Goal: Task Accomplishment & Management: Manage account settings

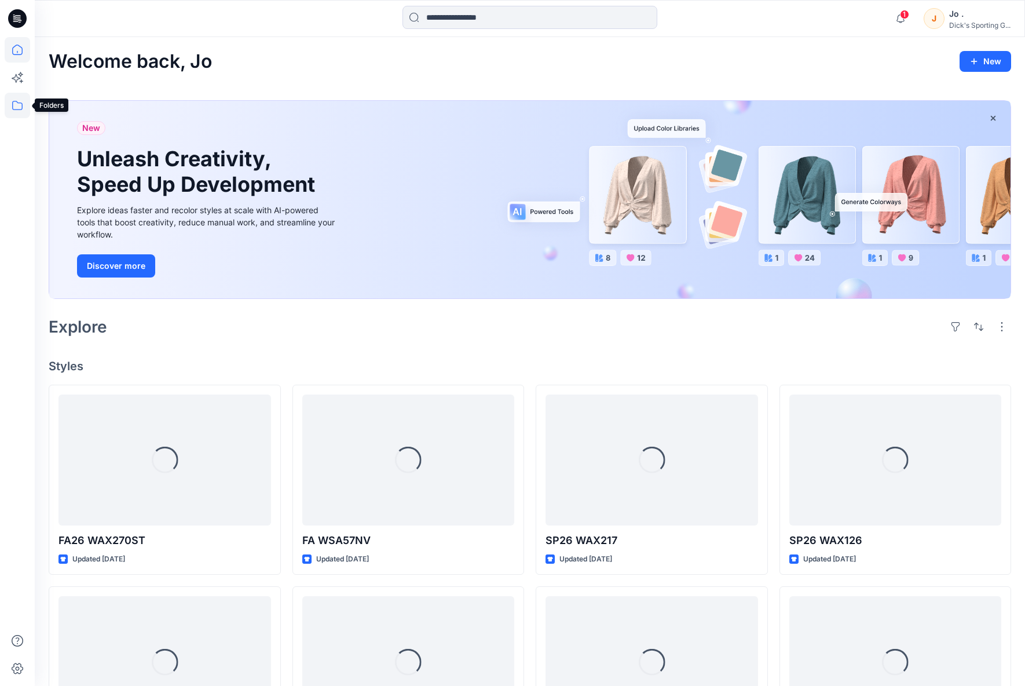
click at [22, 106] on icon at bounding box center [17, 105] width 10 height 9
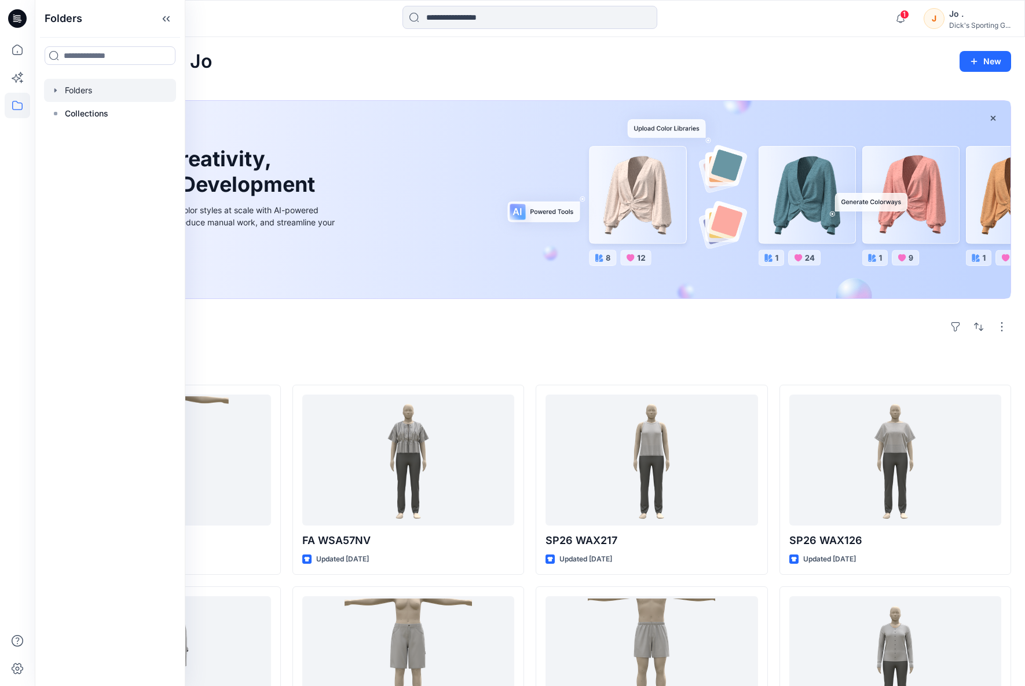
click at [91, 95] on div at bounding box center [110, 90] width 132 height 23
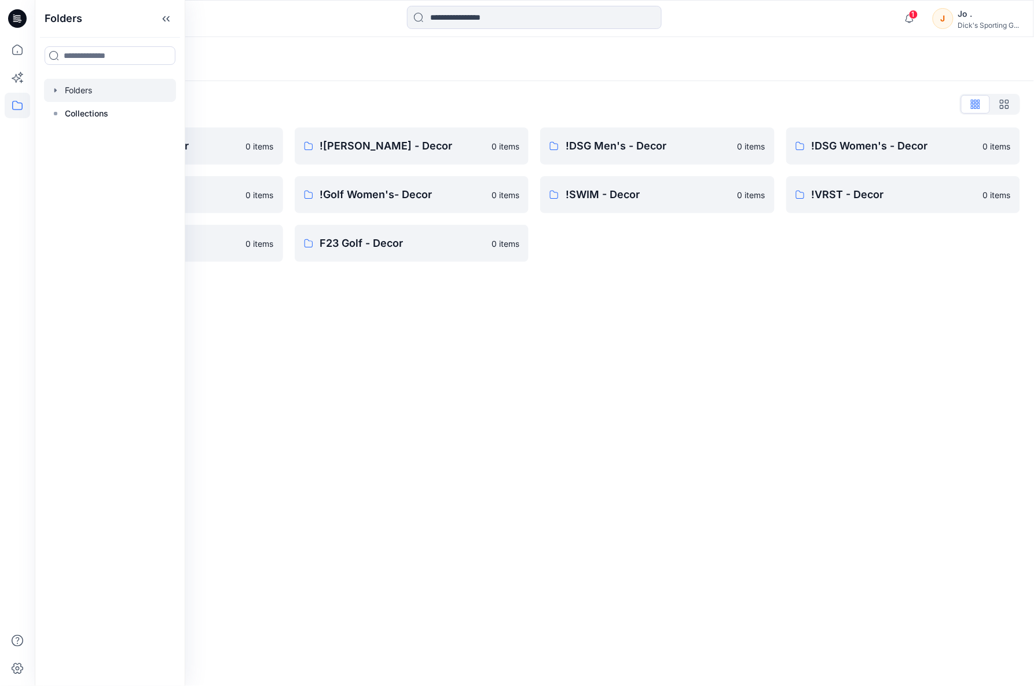
click at [690, 430] on div "Folders Folders List !Alpine Design - Decor 0 items !Golf Men's - Decor 0 items…" at bounding box center [534, 361] width 999 height 649
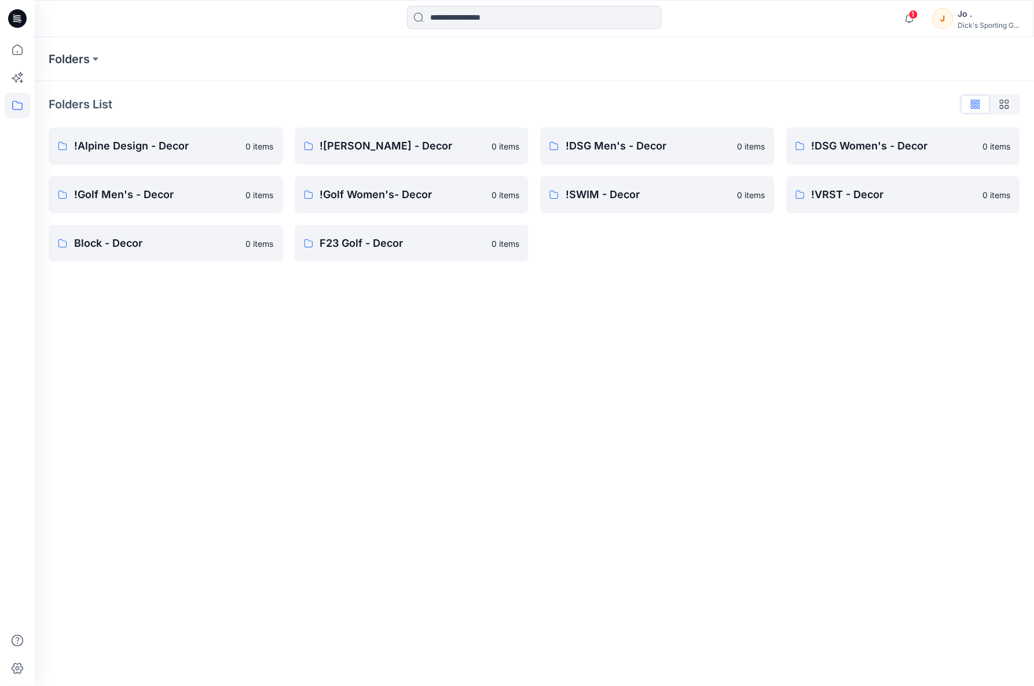
click at [437, 316] on div "Folders Folders List !Alpine Design - Decor 0 items !Golf Men's - Decor 0 items…" at bounding box center [534, 361] width 999 height 649
click at [629, 189] on p "!SWIM - Decor" at bounding box center [648, 194] width 165 height 16
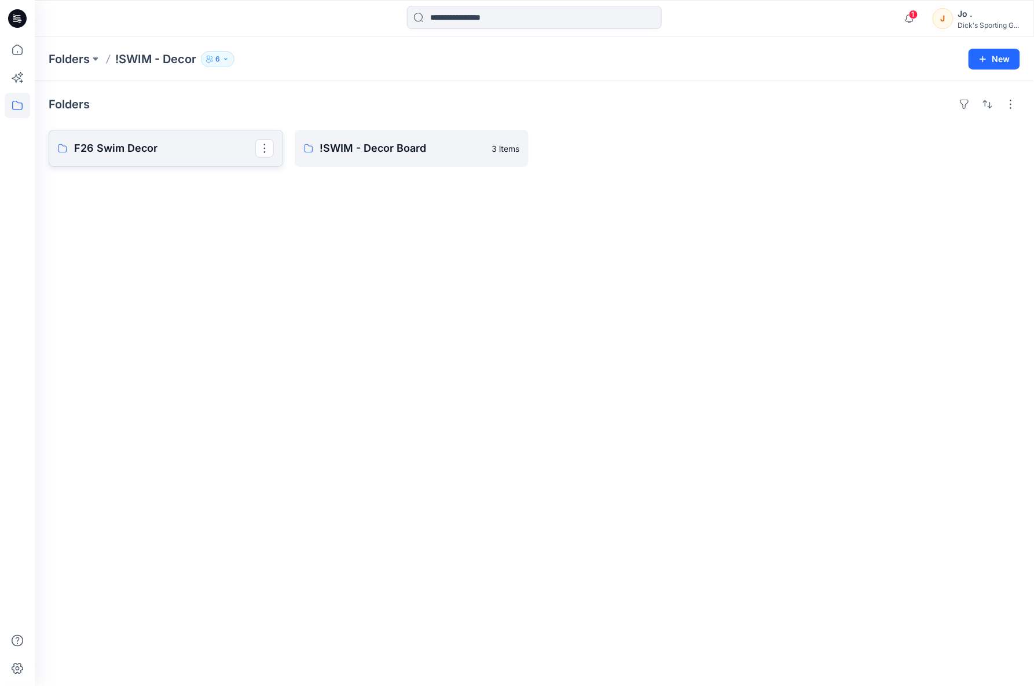
click at [142, 142] on p "F26 Swim Decor" at bounding box center [164, 148] width 181 height 16
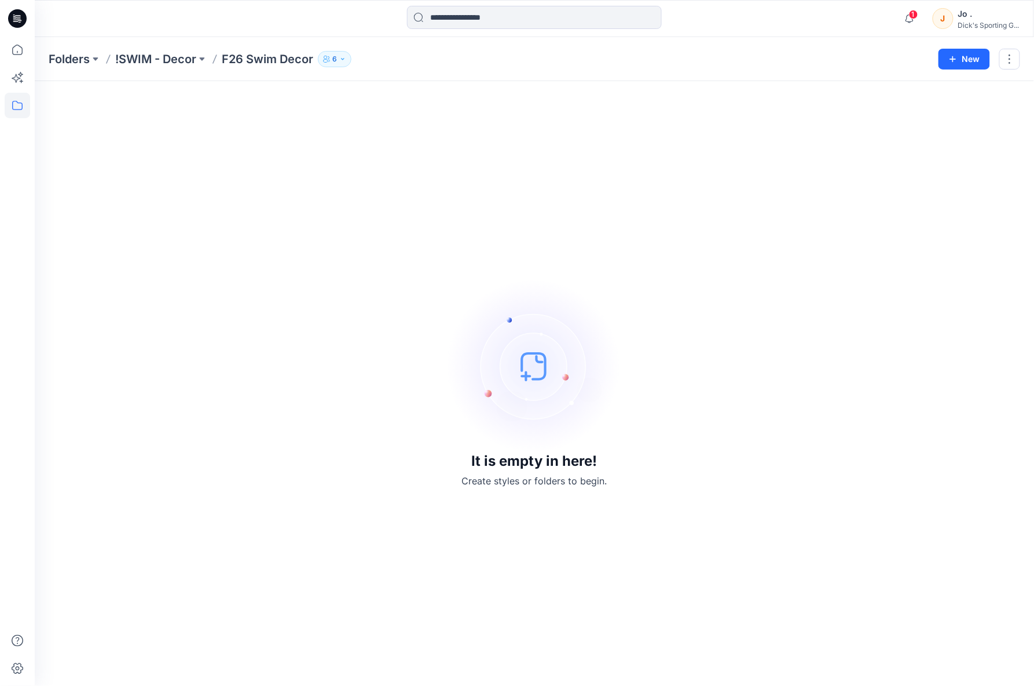
drag, startPoint x: 542, startPoint y: 188, endPoint x: 251, endPoint y: 100, distance: 304.3
click at [541, 188] on div "It is empty in here! Create styles or folders to begin." at bounding box center [535, 383] width 972 height 577
drag, startPoint x: 284, startPoint y: 281, endPoint x: 67, endPoint y: 9, distance: 348.2
click at [112, 85] on div "It is empty in here! Create styles or folders to begin." at bounding box center [534, 383] width 999 height 605
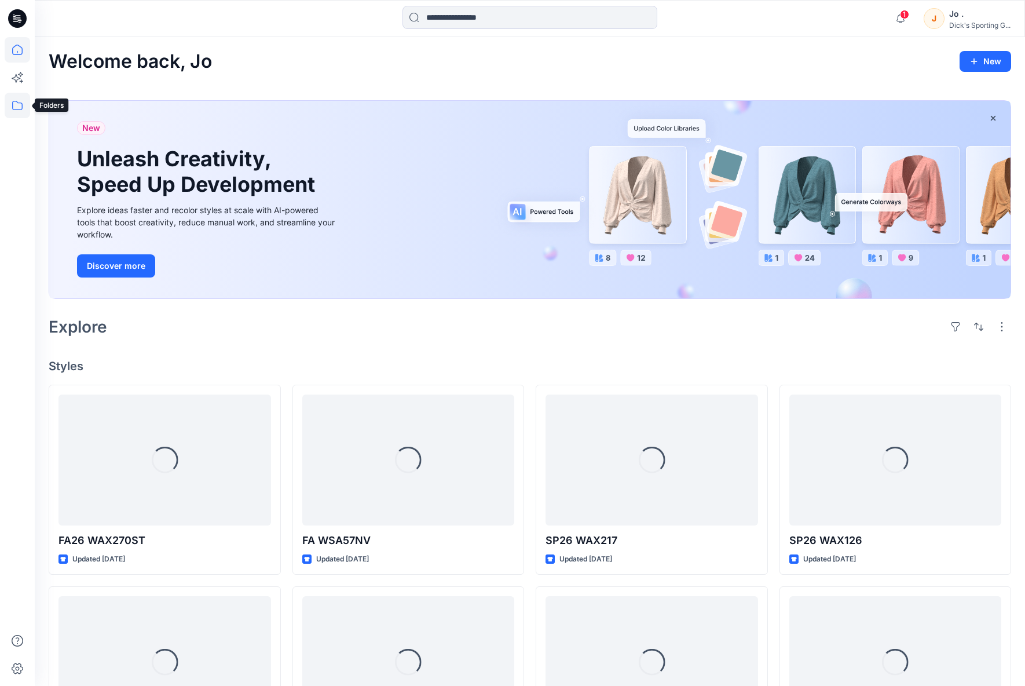
click at [13, 101] on icon at bounding box center [17, 105] width 25 height 25
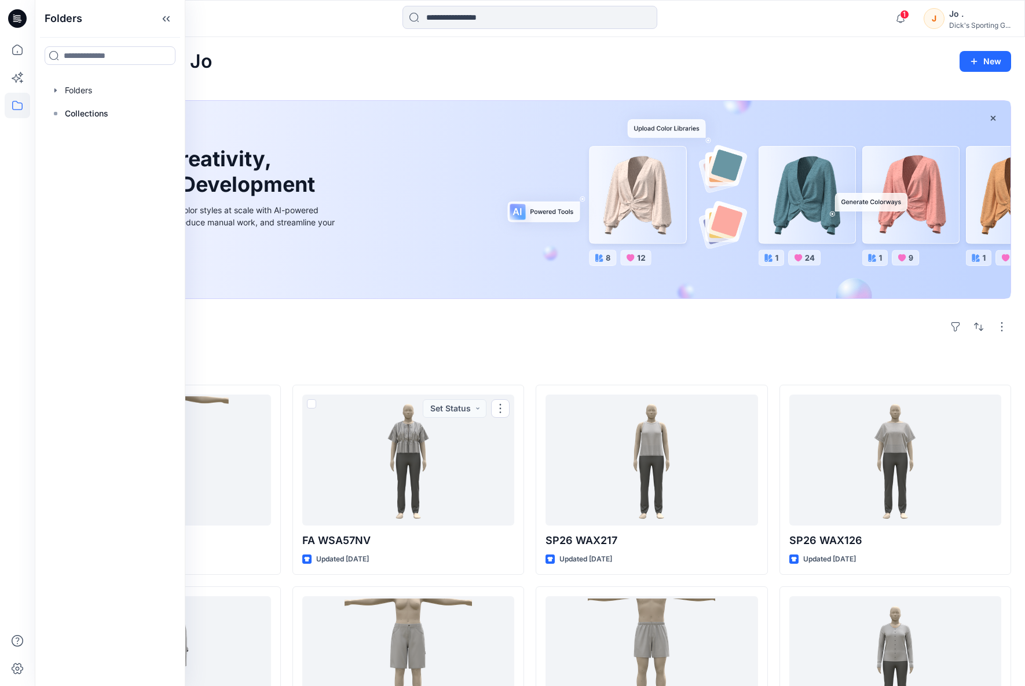
click at [386, 342] on div "Welcome back, Jo New New Unleash Creativity, Speed Up Development Explore ideas…" at bounding box center [530, 535] width 990 height 997
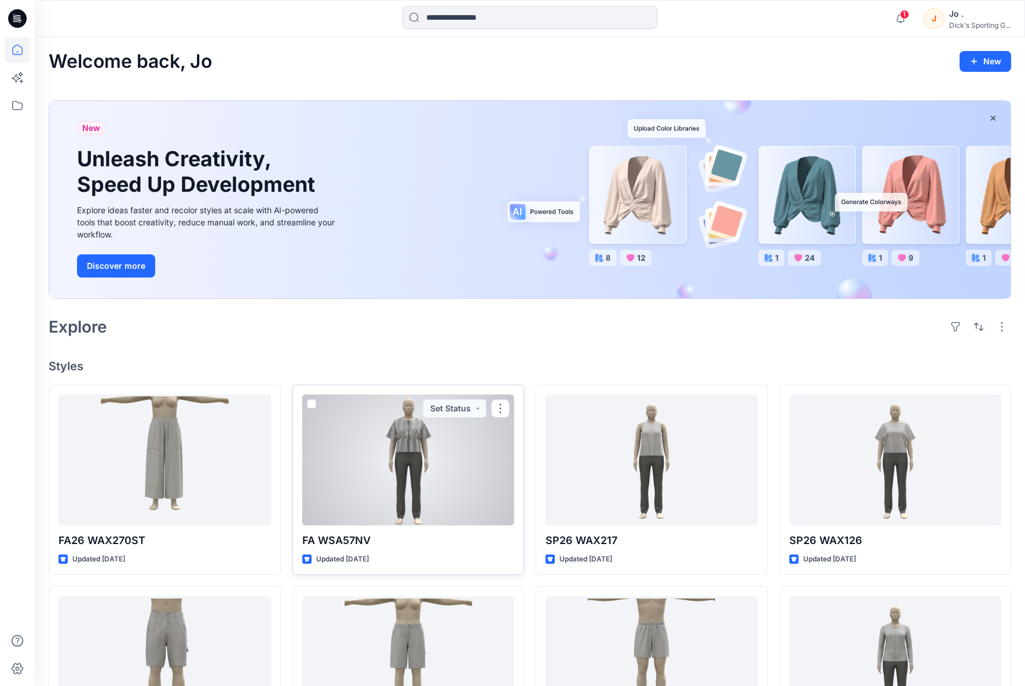
click at [372, 531] on div "FA WSA57NV Updated 6 days ago Set Status" at bounding box center [408, 479] width 232 height 190
drag, startPoint x: 392, startPoint y: 510, endPoint x: 362, endPoint y: 527, distance: 35.1
click at [391, 510] on div at bounding box center [408, 459] width 213 height 131
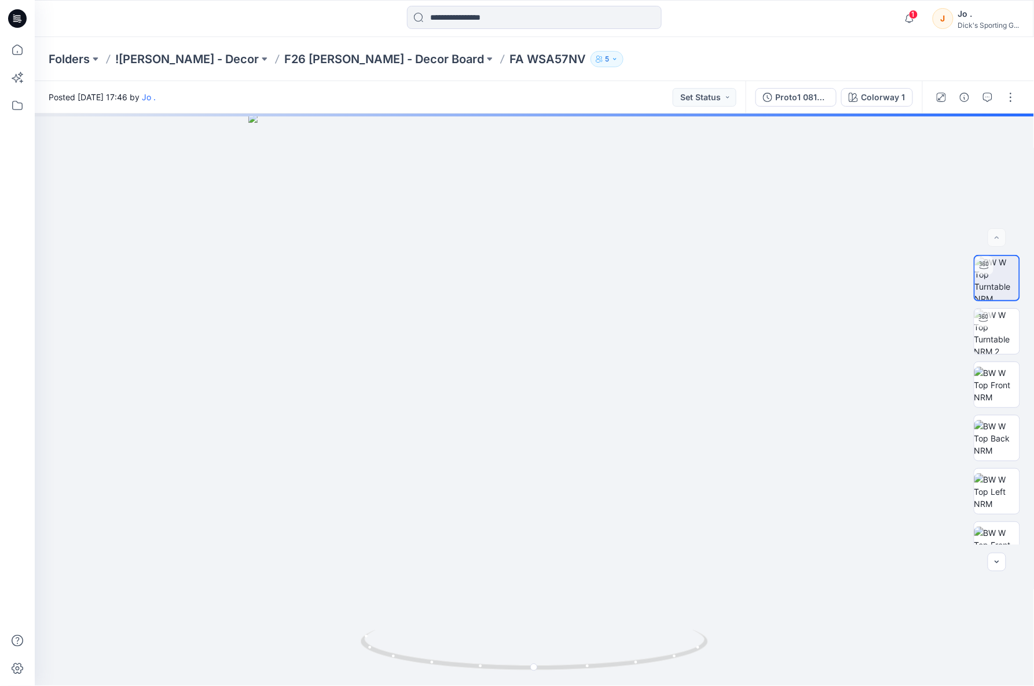
click at [10, 302] on div at bounding box center [17, 361] width 25 height 649
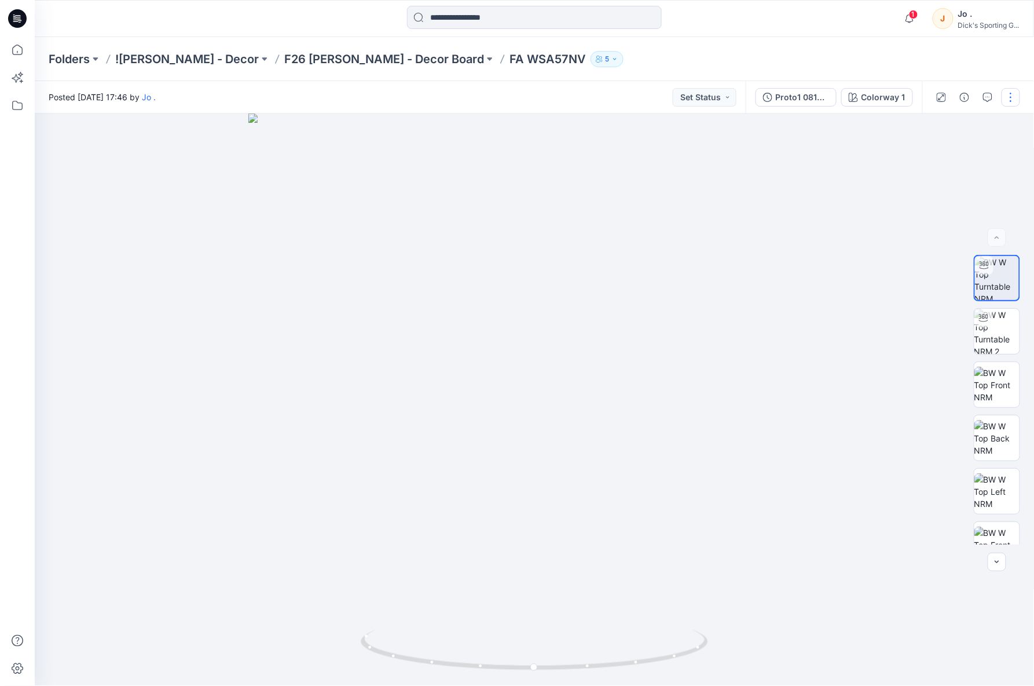
click at [1009, 105] on button "button" at bounding box center [1011, 97] width 19 height 19
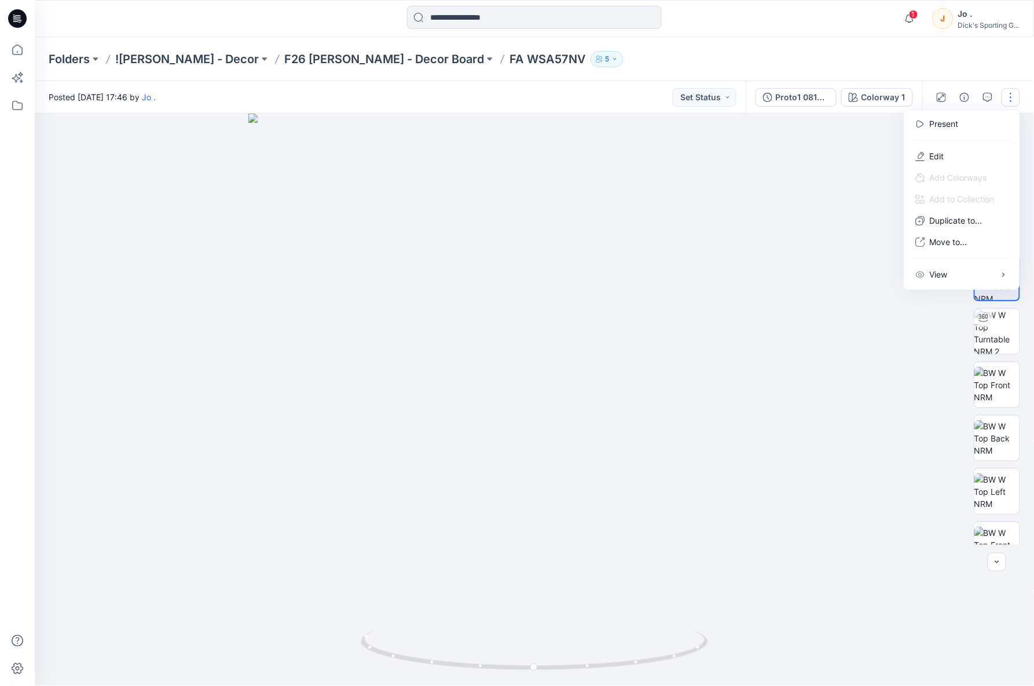
click at [862, 60] on div "Folders !CALIA - Decor F26 CALIA - Decor Board FA WSA57NV 5" at bounding box center [489, 59] width 881 height 16
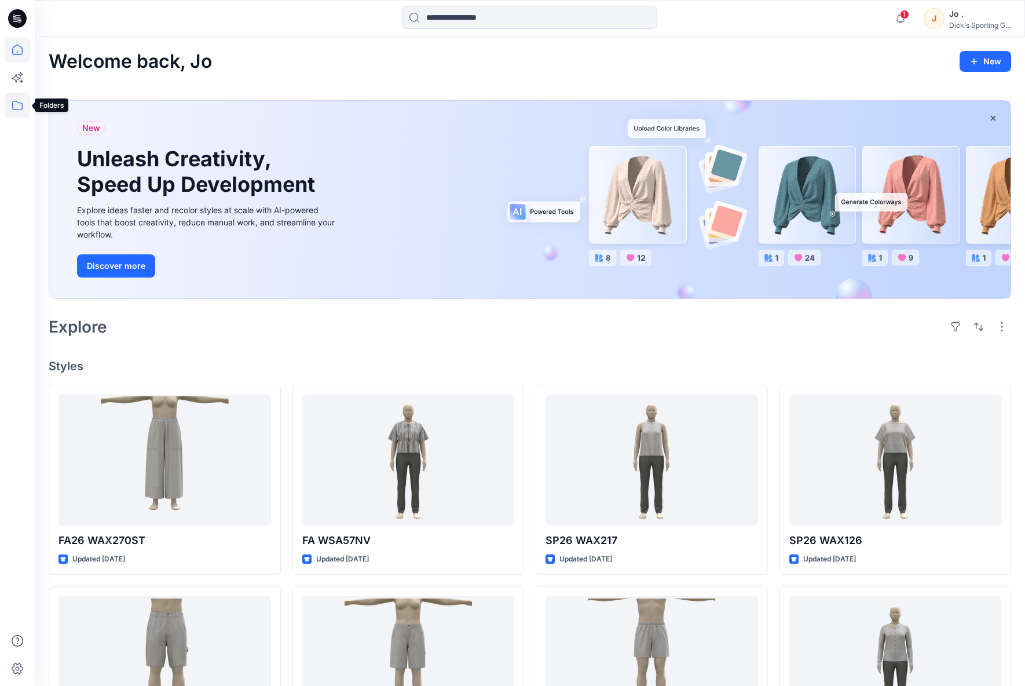
click at [9, 103] on icon at bounding box center [17, 105] width 25 height 25
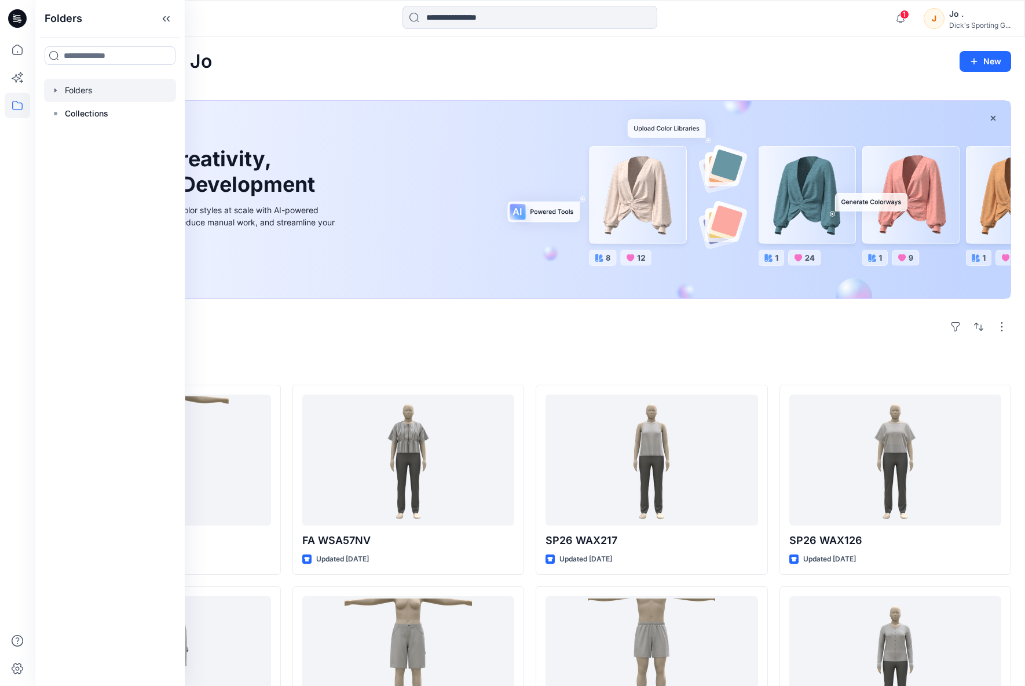
click at [105, 89] on div at bounding box center [110, 90] width 132 height 23
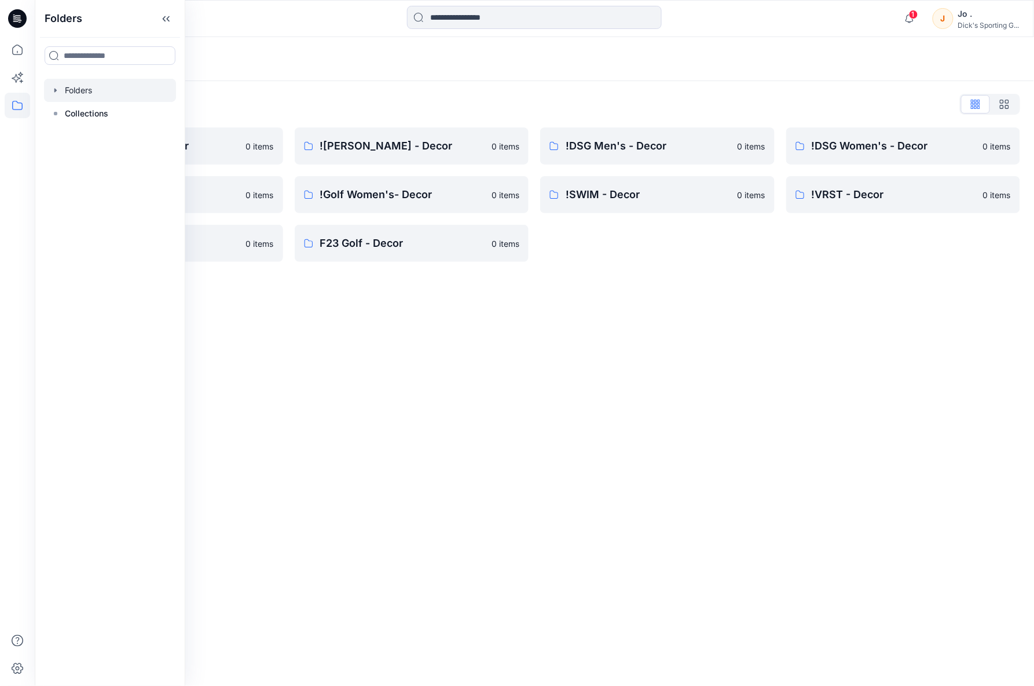
click at [718, 395] on div "Folders Folders List !Alpine Design - Decor 0 items !Golf Men's - Decor 0 items…" at bounding box center [534, 361] width 999 height 649
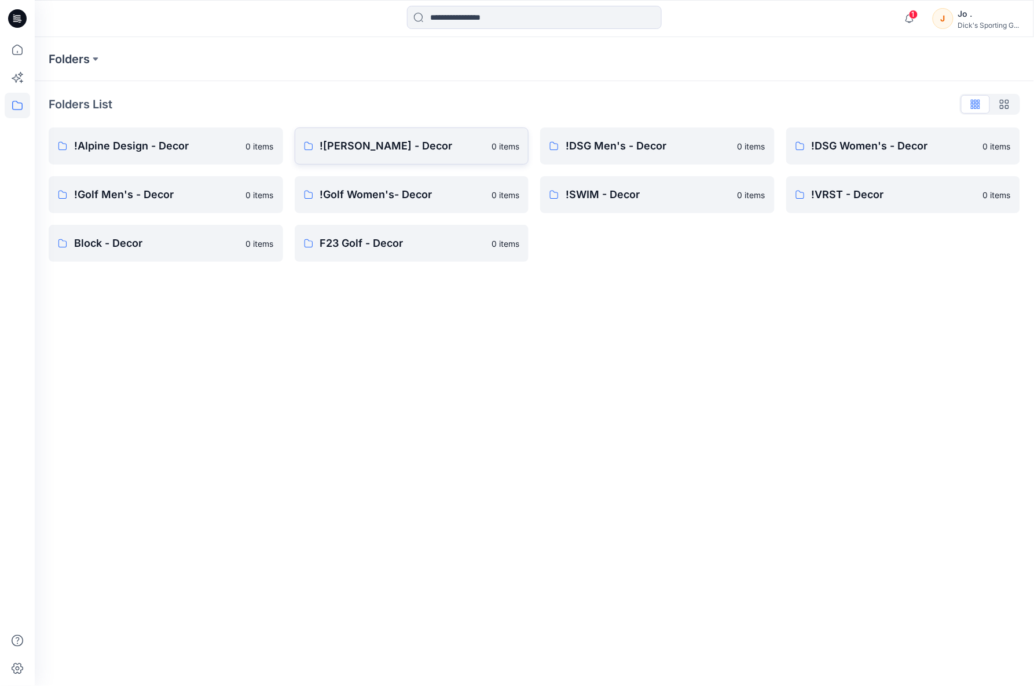
click at [367, 149] on p "![PERSON_NAME] - Decor" at bounding box center [402, 146] width 165 height 16
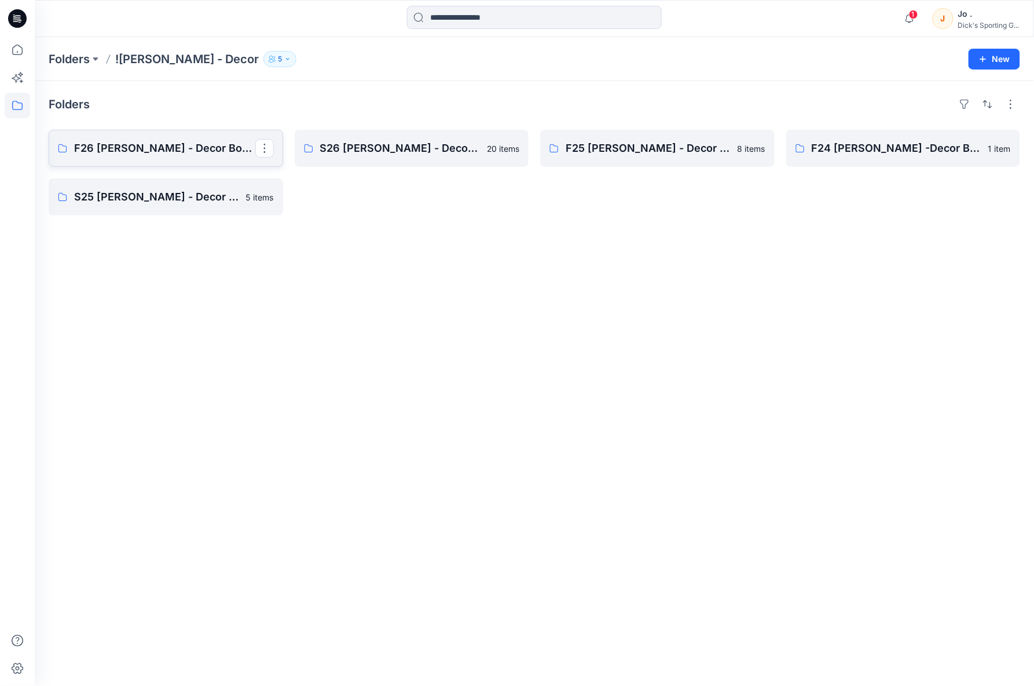
click at [131, 145] on p "F26 CALIA - Decor Board" at bounding box center [164, 148] width 181 height 16
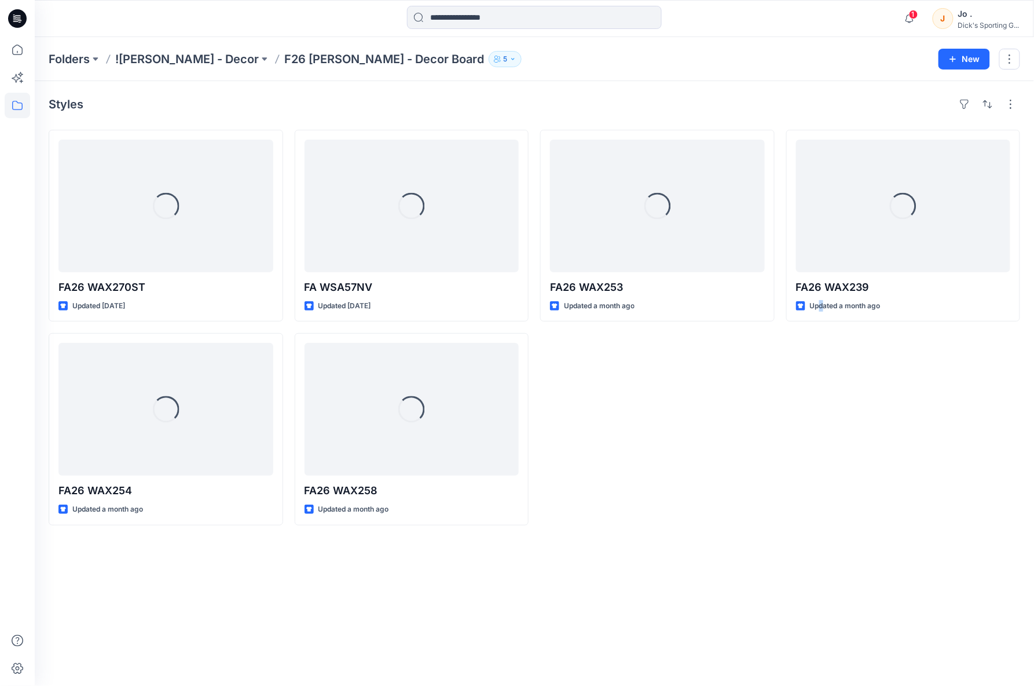
click at [821, 553] on div "Styles Loading... FA26 WAX270ST Updated 5 days ago Loading... FA26 WAX254 Updat…" at bounding box center [534, 383] width 999 height 605
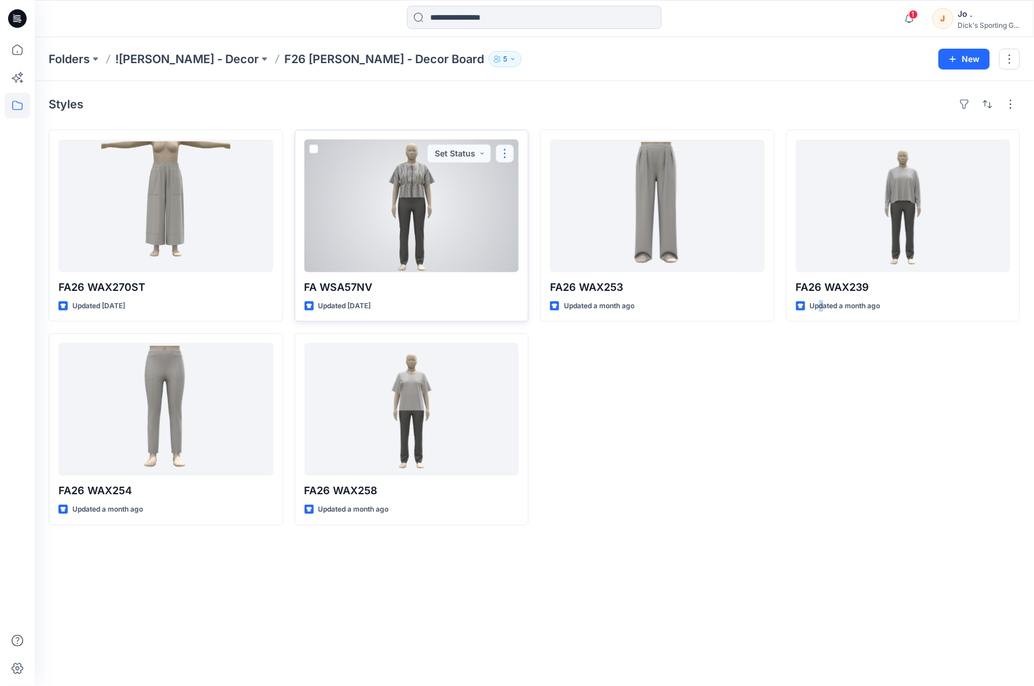
click at [499, 151] on button "button" at bounding box center [505, 153] width 19 height 19
click at [546, 225] on p "Duplicate to..." at bounding box center [545, 223] width 53 height 12
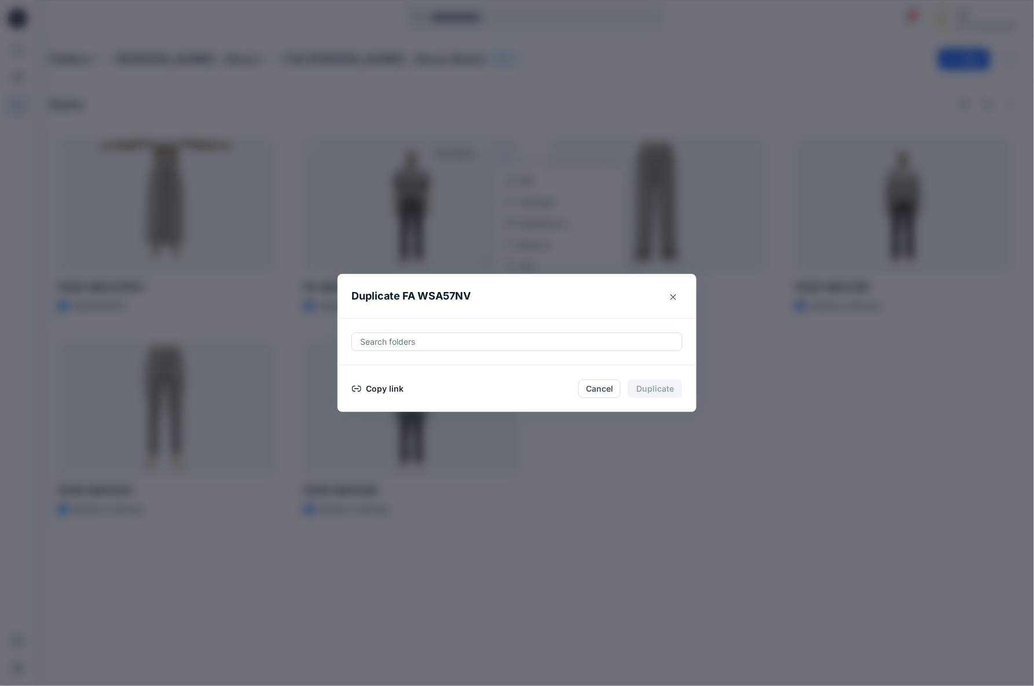
click at [469, 339] on div at bounding box center [517, 342] width 316 height 14
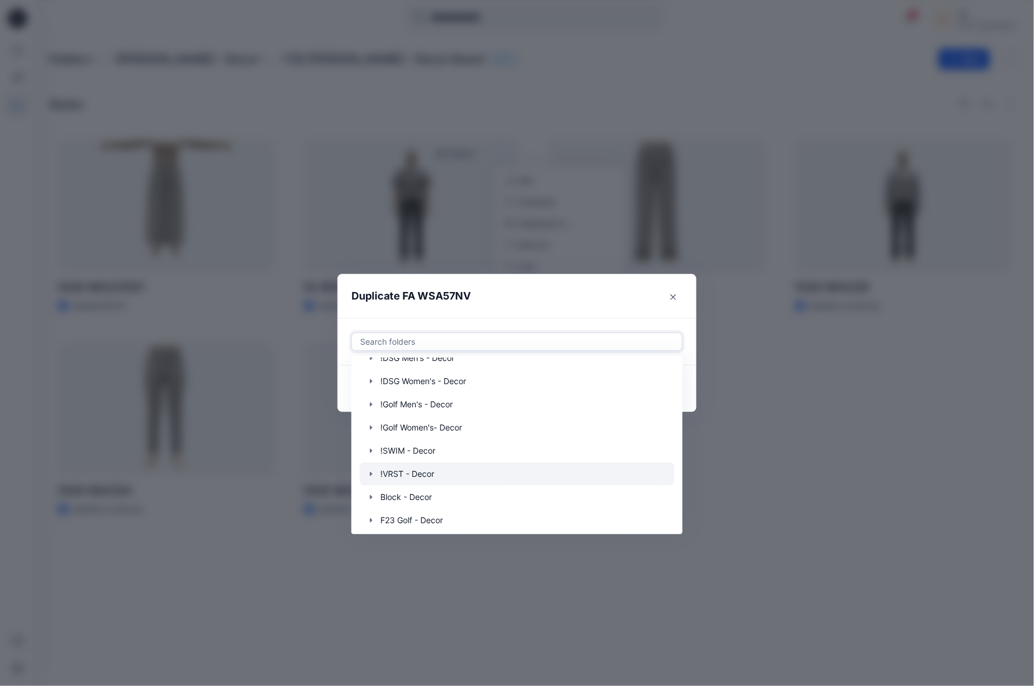
scroll to position [93, 0]
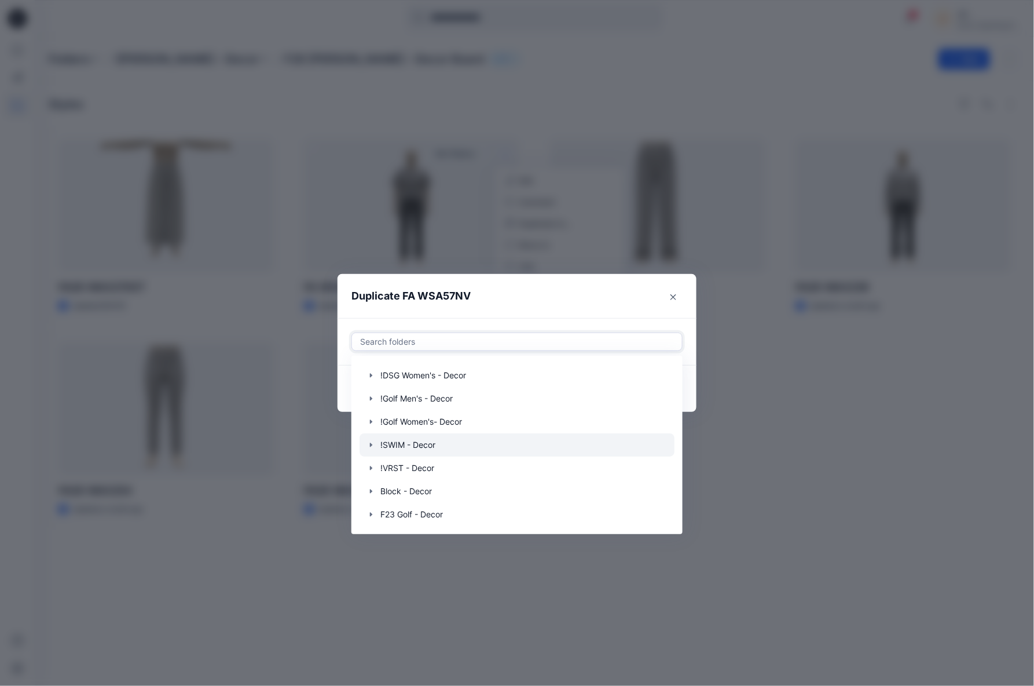
click at [426, 446] on div at bounding box center [517, 444] width 315 height 23
click at [373, 444] on icon "button" at bounding box center [371, 444] width 9 height 9
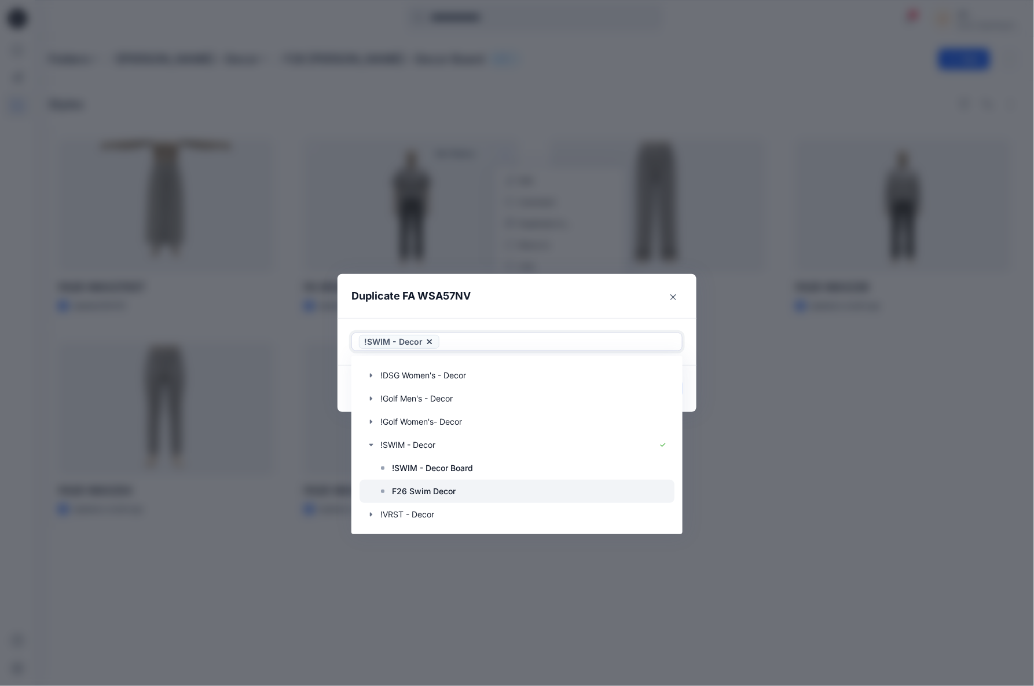
click at [405, 487] on p "F26 Swim Decor" at bounding box center [424, 491] width 64 height 14
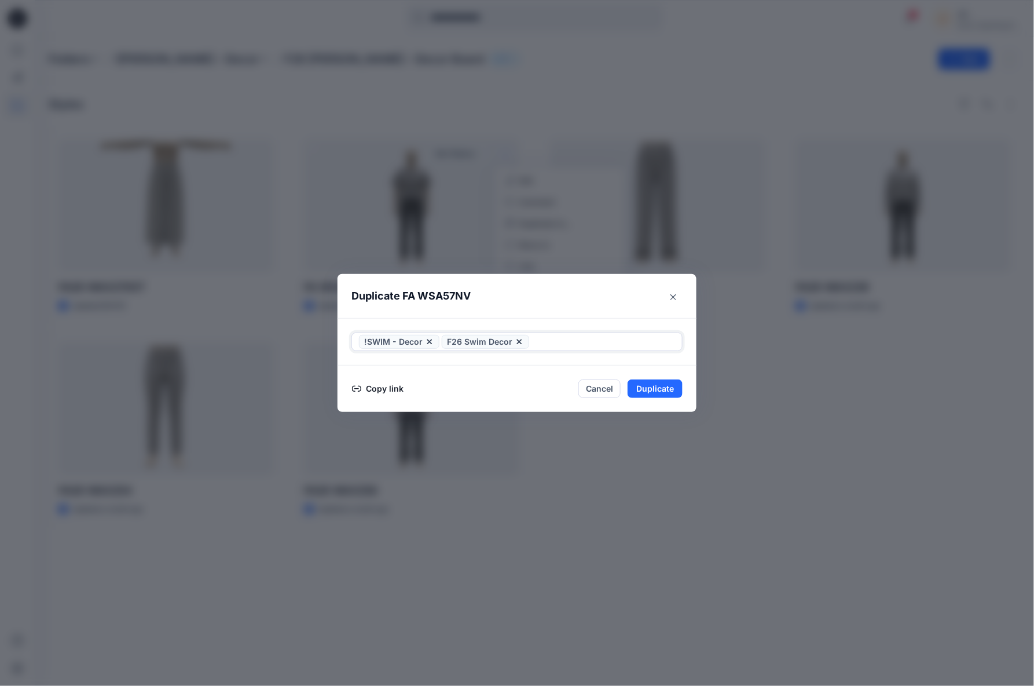
click at [428, 340] on icon at bounding box center [429, 341] width 9 height 9
click at [651, 389] on button "Duplicate" at bounding box center [655, 388] width 55 height 19
click at [655, 391] on button "Close" at bounding box center [664, 388] width 38 height 19
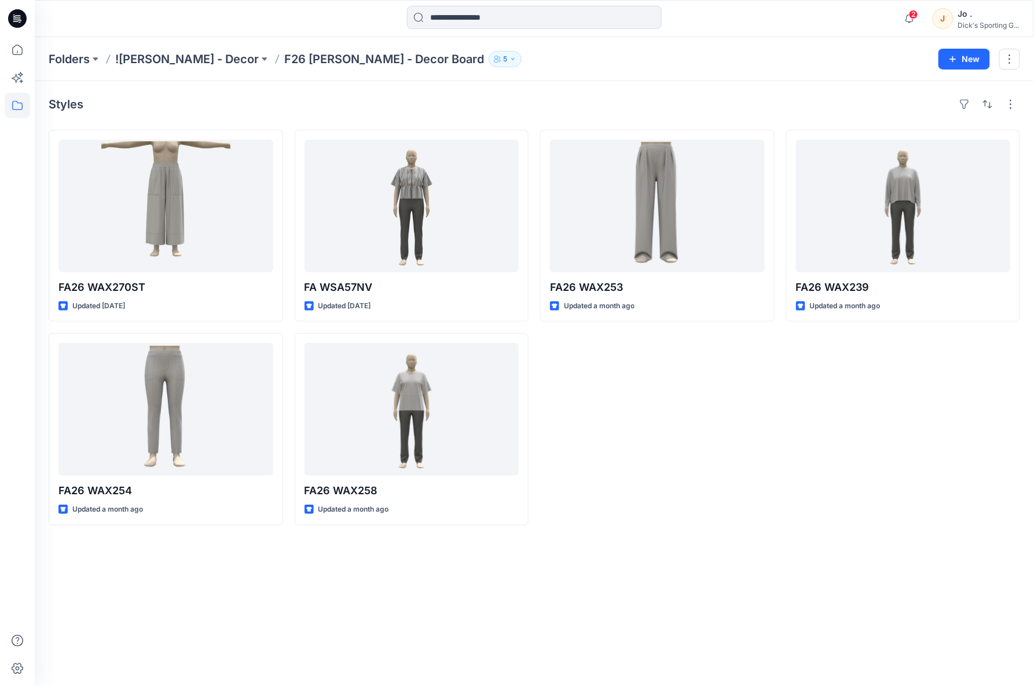
drag, startPoint x: 793, startPoint y: 460, endPoint x: 444, endPoint y: 56, distance: 534.1
click at [791, 459] on div "FA26 WAX239 Updated a month ago" at bounding box center [903, 327] width 235 height 395
click at [174, 55] on p "![PERSON_NAME] - Decor" at bounding box center [187, 59] width 144 height 16
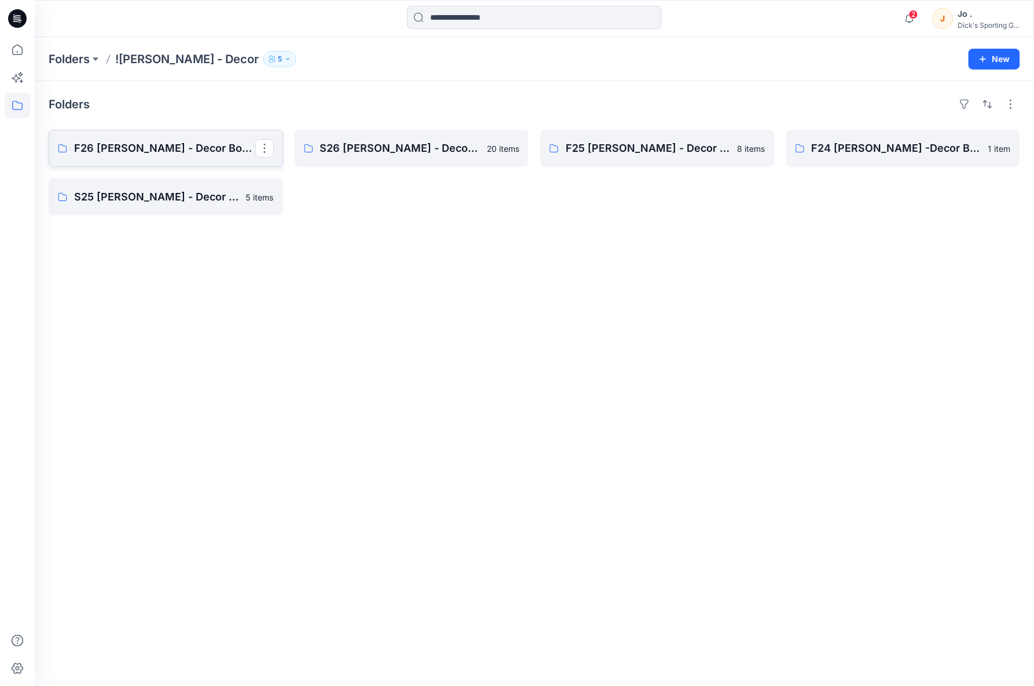
click at [166, 149] on p "F26 CALIA - Decor Board" at bounding box center [164, 148] width 181 height 16
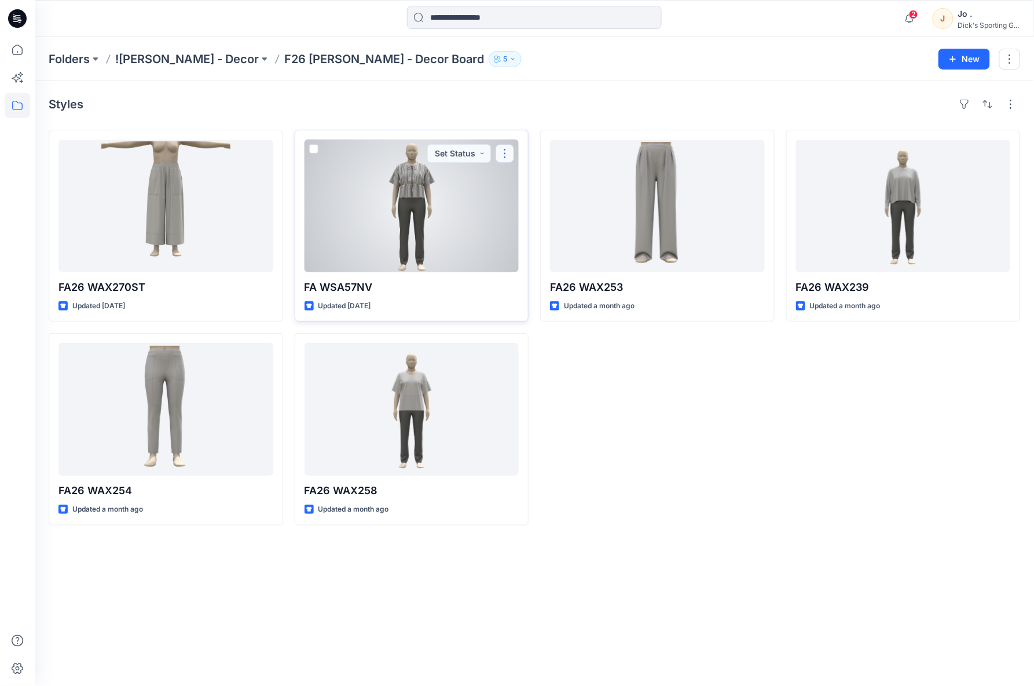
click at [507, 149] on button "button" at bounding box center [505, 153] width 19 height 19
click at [531, 180] on p "Edit" at bounding box center [526, 180] width 14 height 12
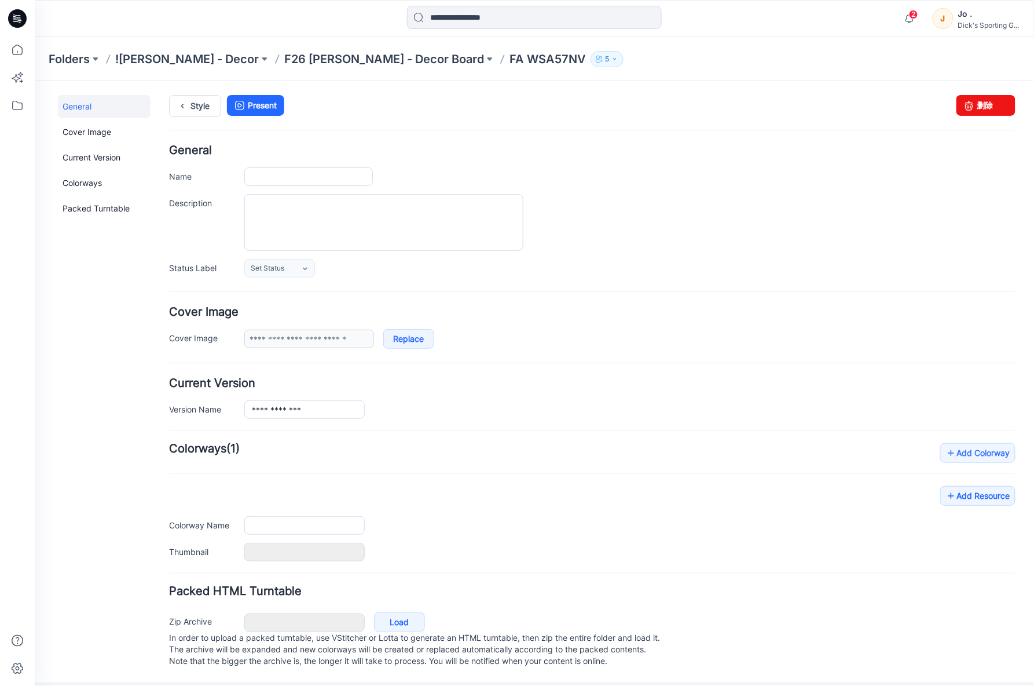
type input "**********"
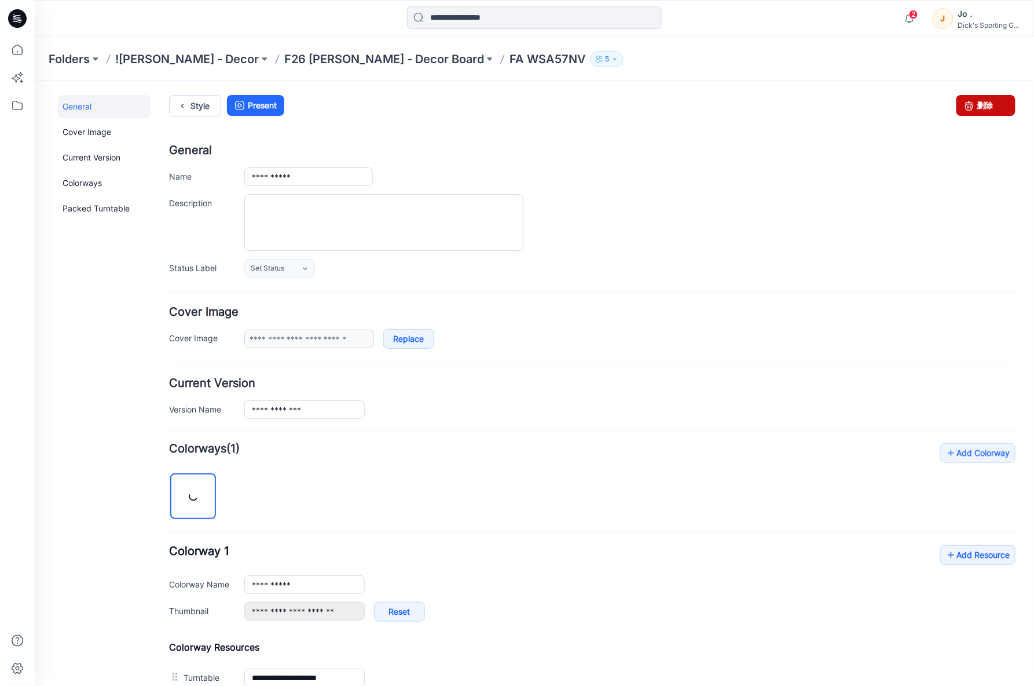
drag, startPoint x: 973, startPoint y: 102, endPoint x: 620, endPoint y: 127, distance: 354.7
click at [973, 102] on link "删除" at bounding box center [985, 104] width 59 height 21
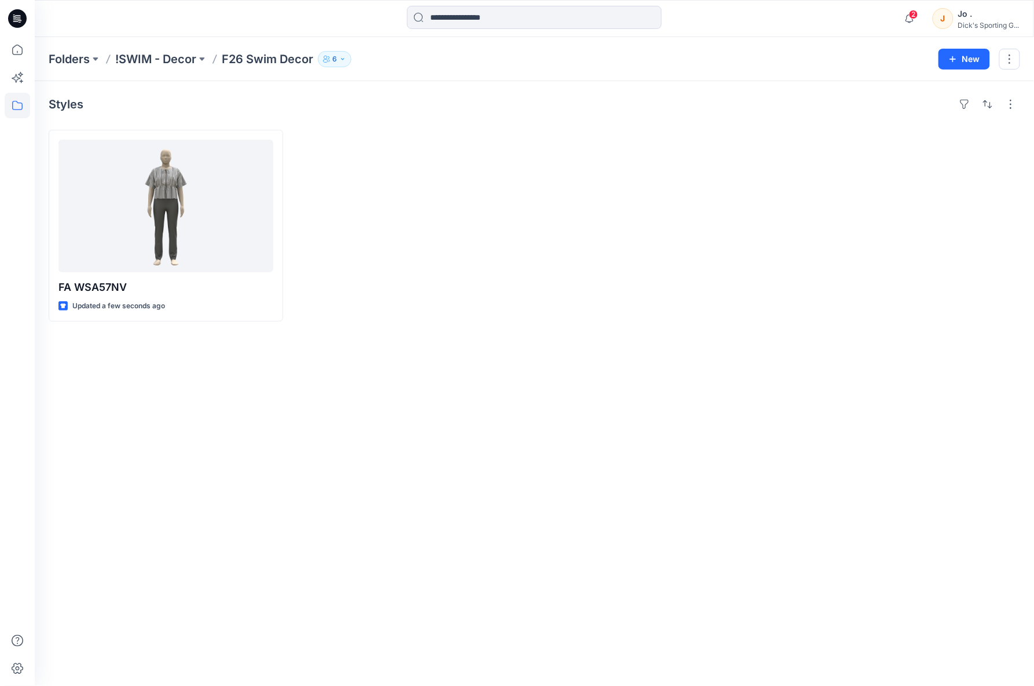
click at [176, 442] on div "Styles FA WSA57NV Updated a few seconds ago" at bounding box center [534, 383] width 999 height 605
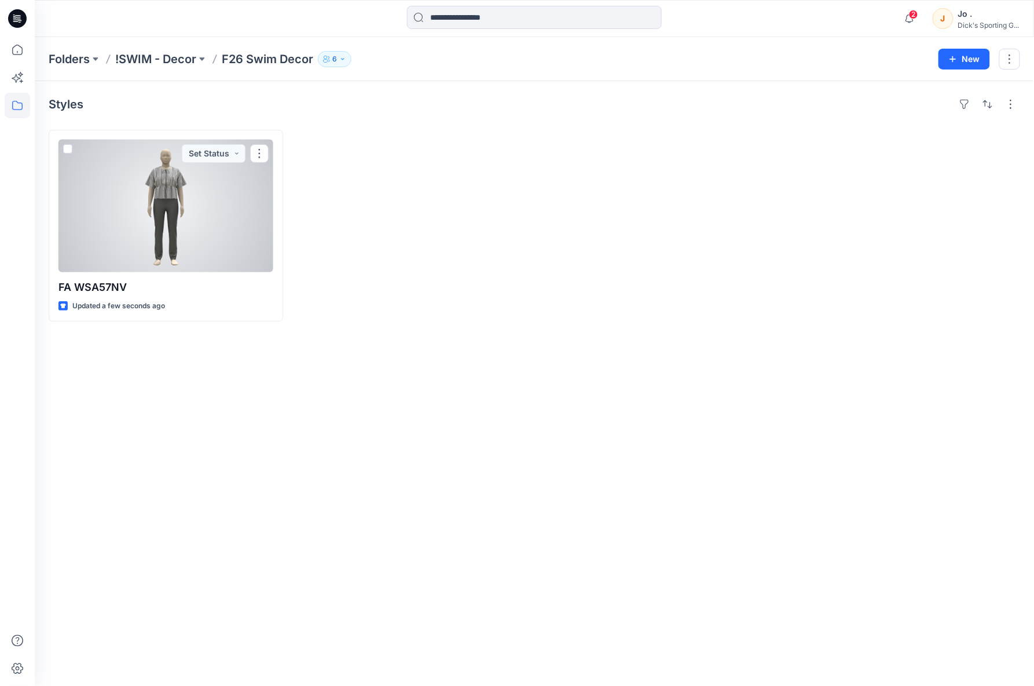
drag, startPoint x: 175, startPoint y: 210, endPoint x: 270, endPoint y: 250, distance: 102.7
click at [176, 210] on div at bounding box center [165, 206] width 215 height 133
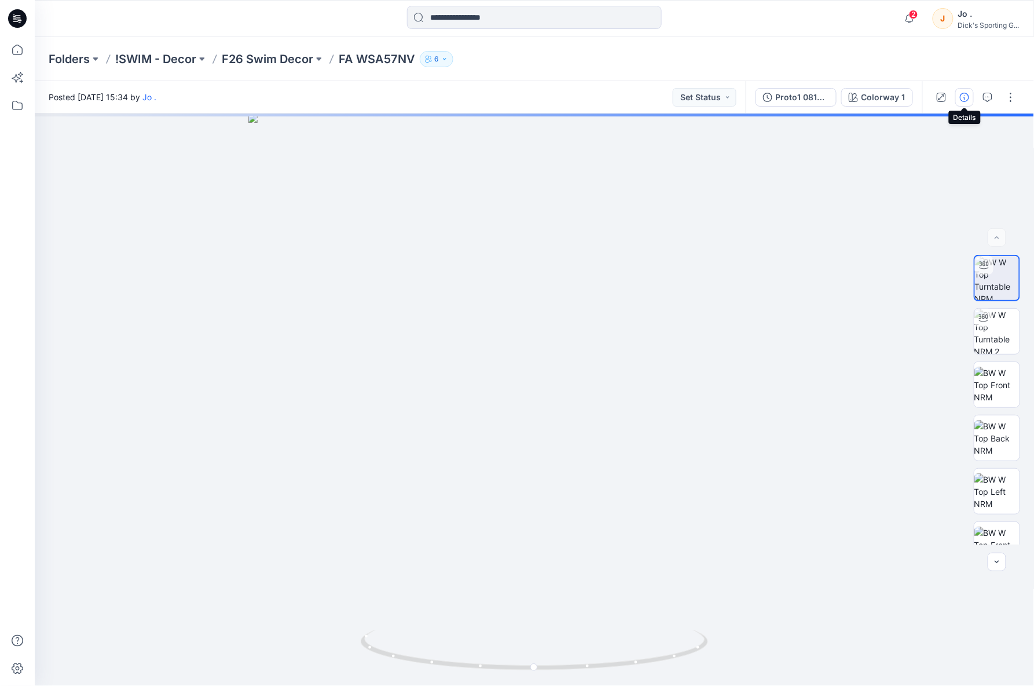
click at [960, 98] on icon "button" at bounding box center [964, 97] width 9 height 9
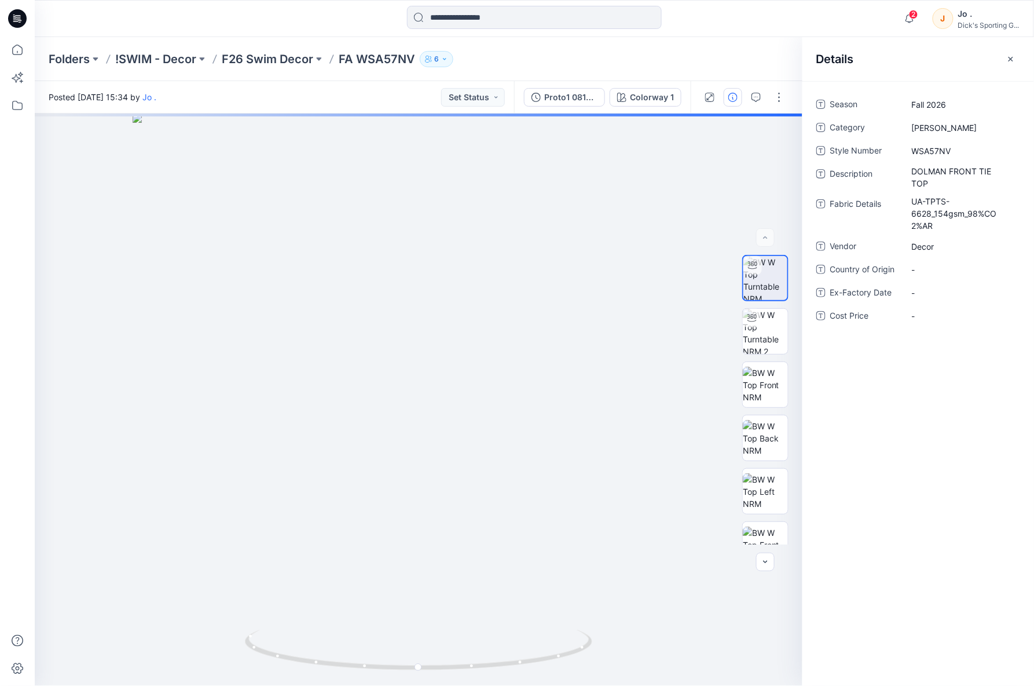
click at [940, 61] on div "Details" at bounding box center [919, 58] width 232 height 43
click at [1009, 64] on button "button" at bounding box center [1011, 59] width 19 height 19
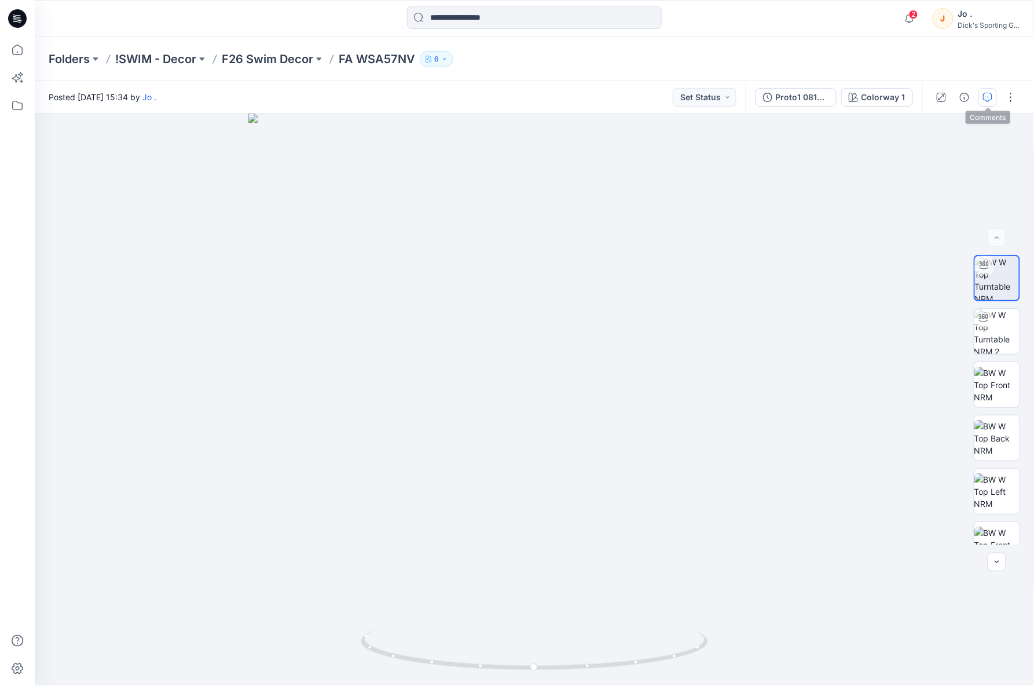
click at [986, 95] on icon "button" at bounding box center [987, 97] width 9 height 9
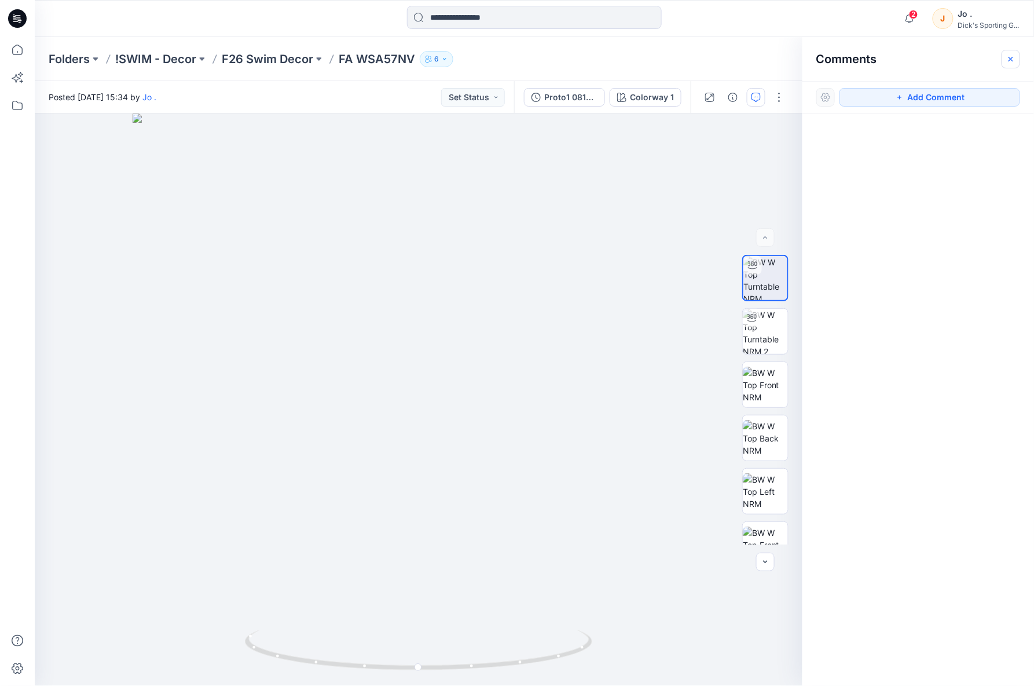
click at [1009, 61] on icon "button" at bounding box center [1010, 58] width 9 height 9
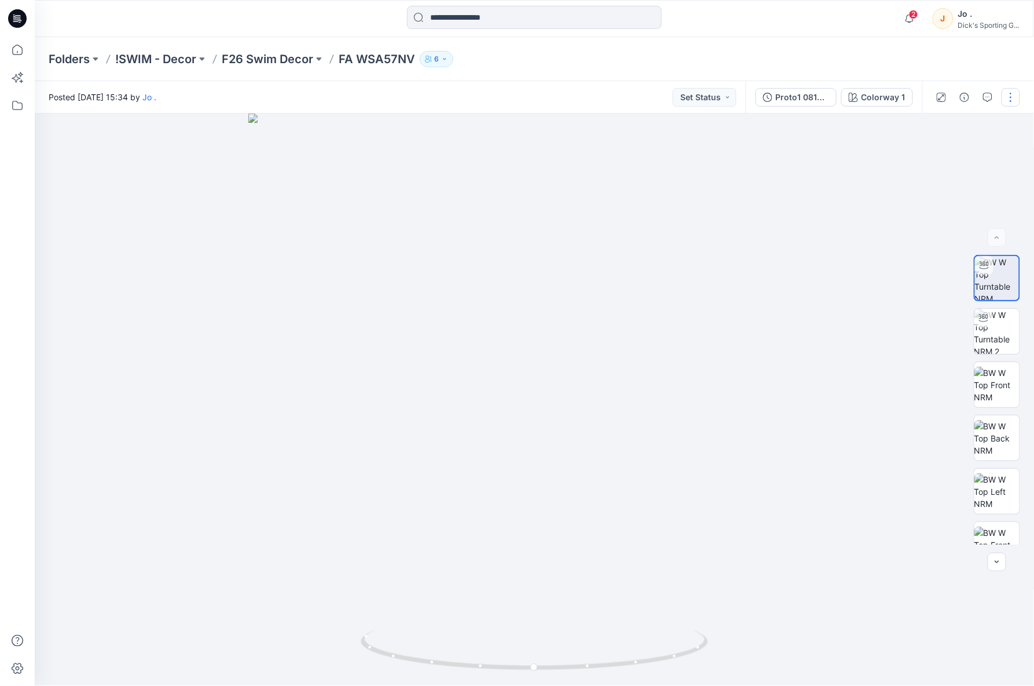
click at [1003, 93] on button "button" at bounding box center [1011, 97] width 19 height 19
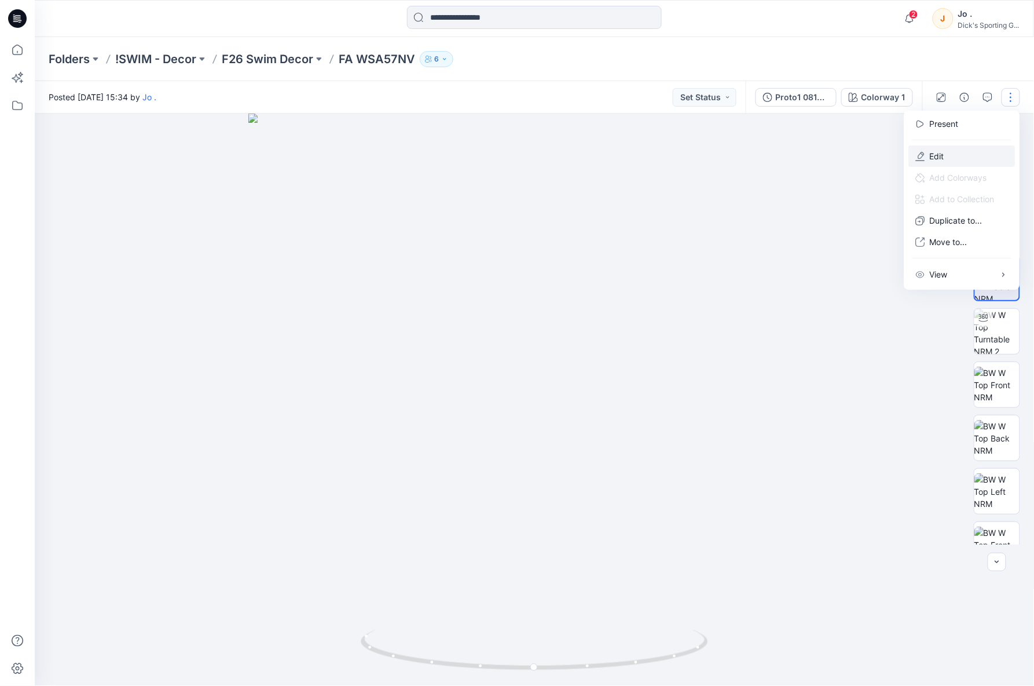
click at [928, 153] on button "Edit" at bounding box center [962, 155] width 107 height 21
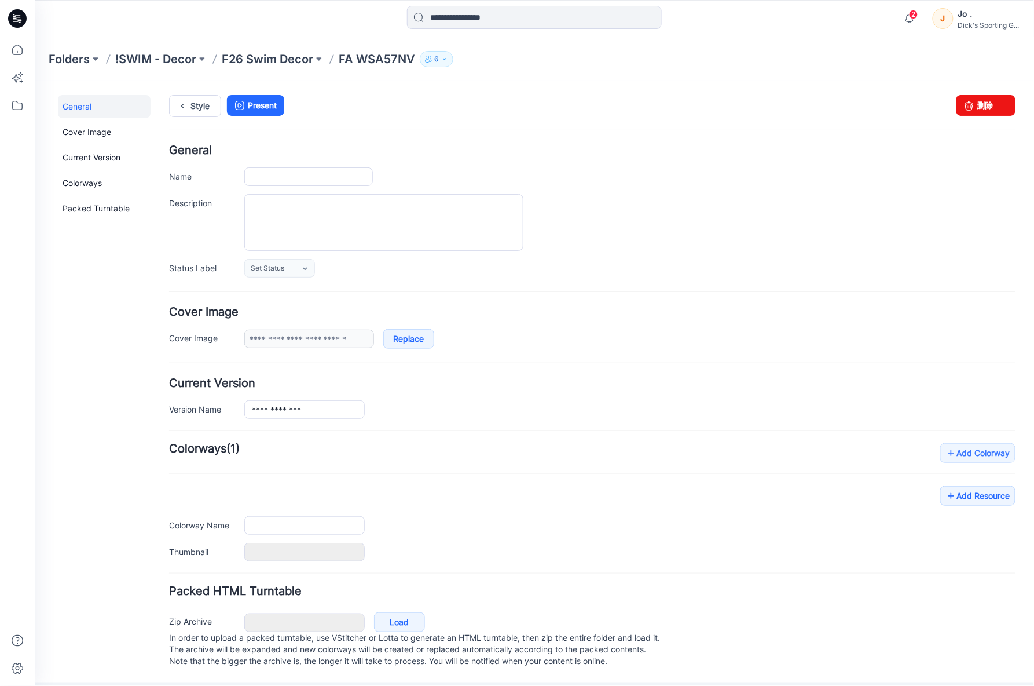
type input "**********"
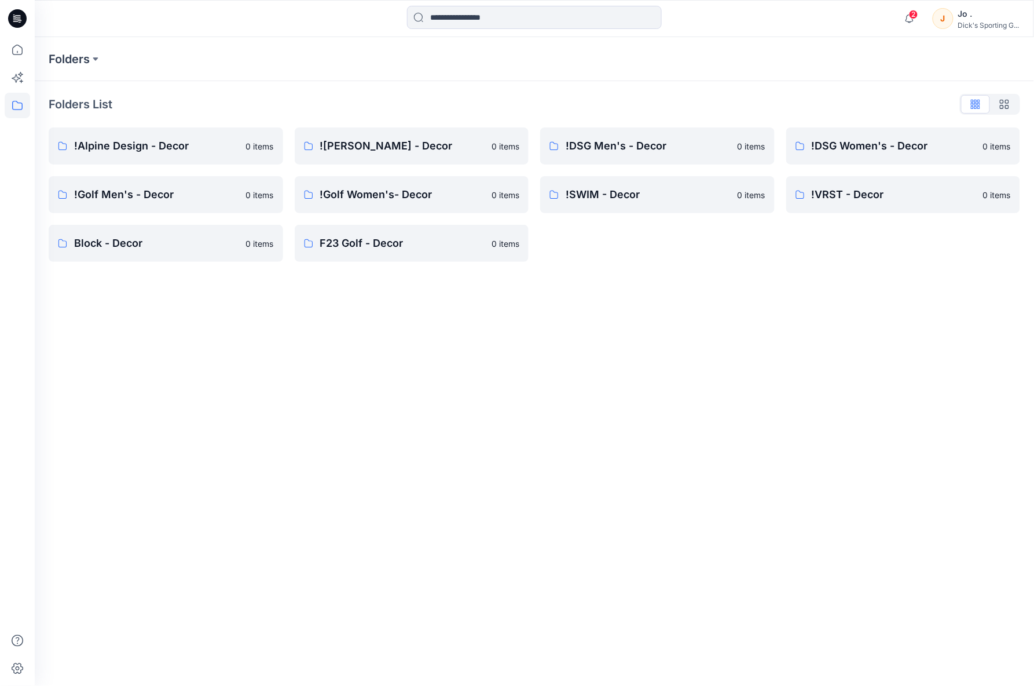
drag, startPoint x: 388, startPoint y: 633, endPoint x: 389, endPoint y: 621, distance: 12.8
click at [389, 621] on div "Folders Folders List !Alpine Design - Decor 0 items !Golf Men's - Decor 0 items…" at bounding box center [534, 361] width 999 height 649
click at [371, 146] on p "![PERSON_NAME] - Decor" at bounding box center [402, 146] width 165 height 16
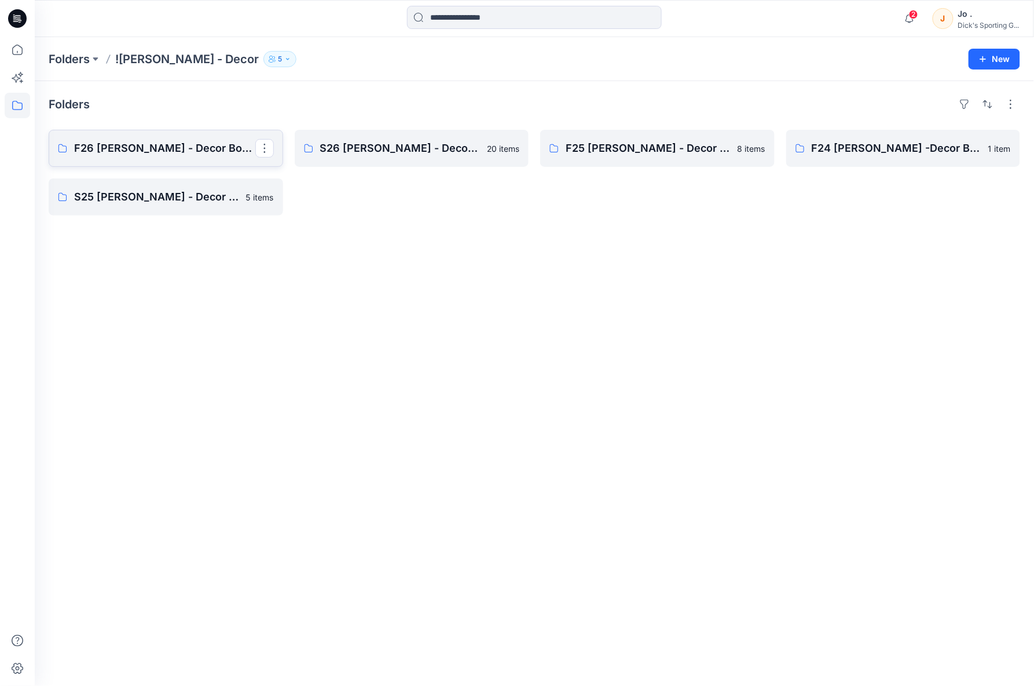
click at [191, 149] on p "F26 CALIA - Decor Board" at bounding box center [164, 148] width 181 height 16
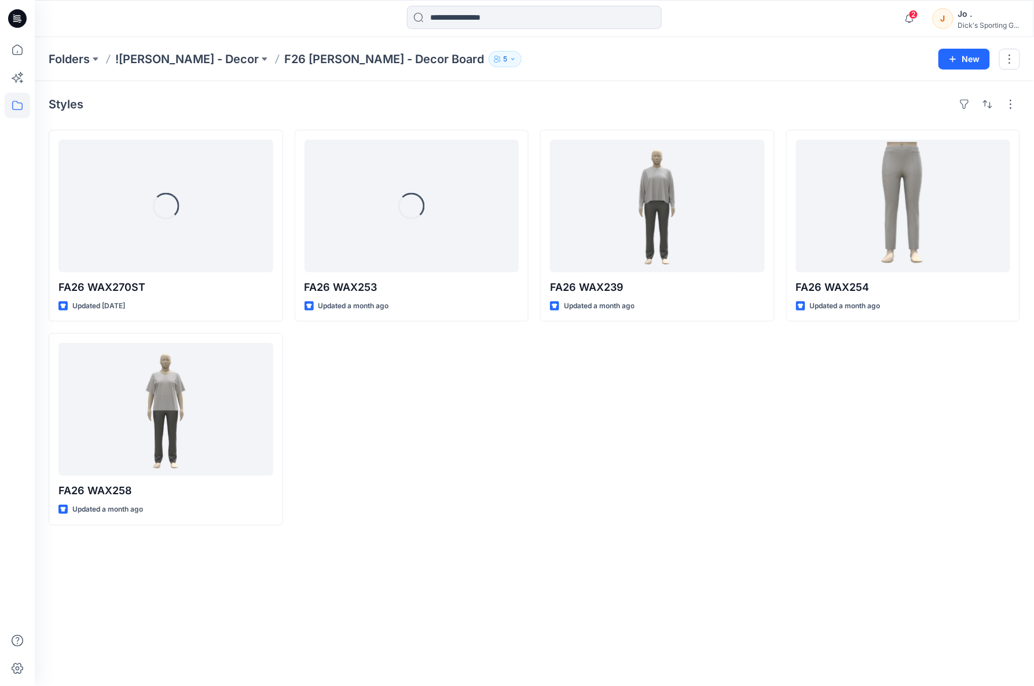
click at [563, 461] on div "FA26 WAX239 Updated a month ago" at bounding box center [657, 327] width 235 height 395
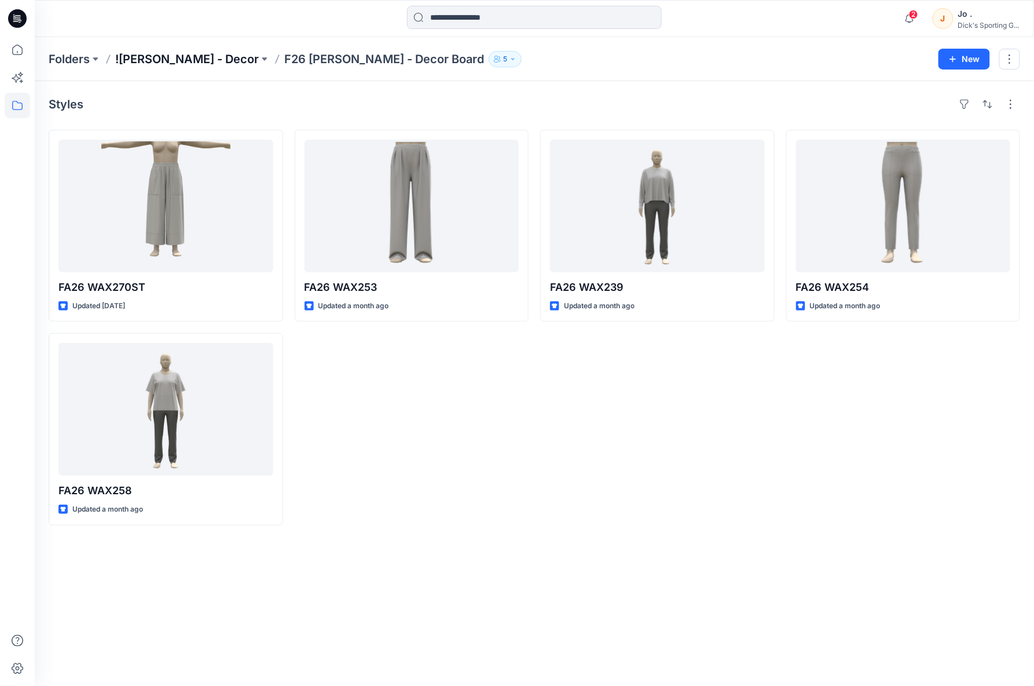
click at [164, 58] on p "!CALIA - Decor" at bounding box center [187, 59] width 144 height 16
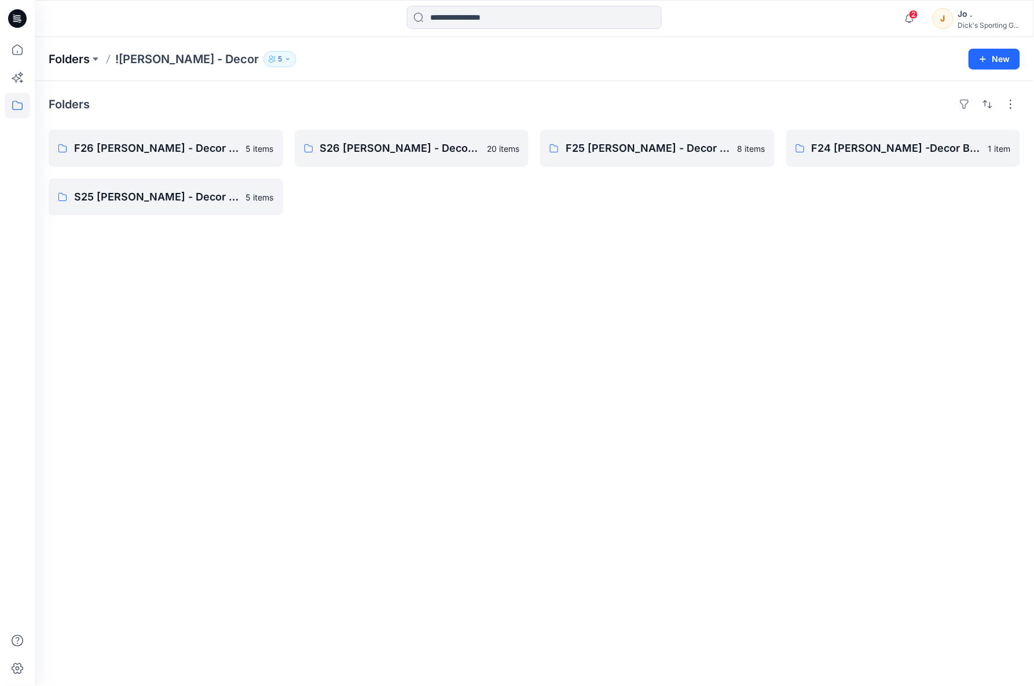
click at [80, 53] on p "Folders" at bounding box center [69, 59] width 41 height 16
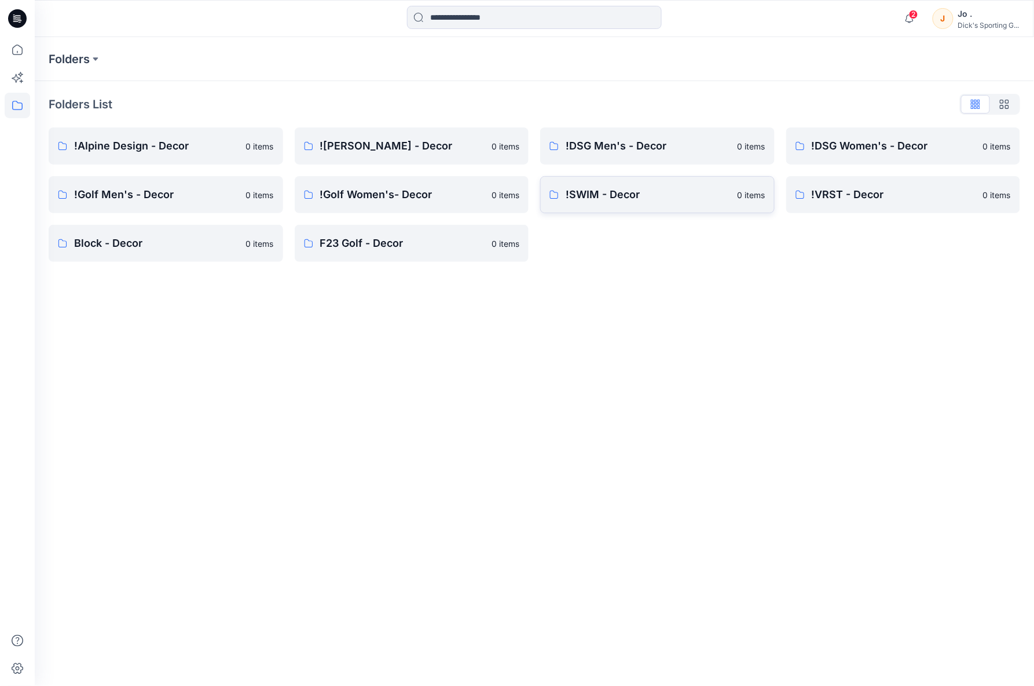
click at [601, 200] on p "!SWIM - Decor" at bounding box center [648, 194] width 165 height 16
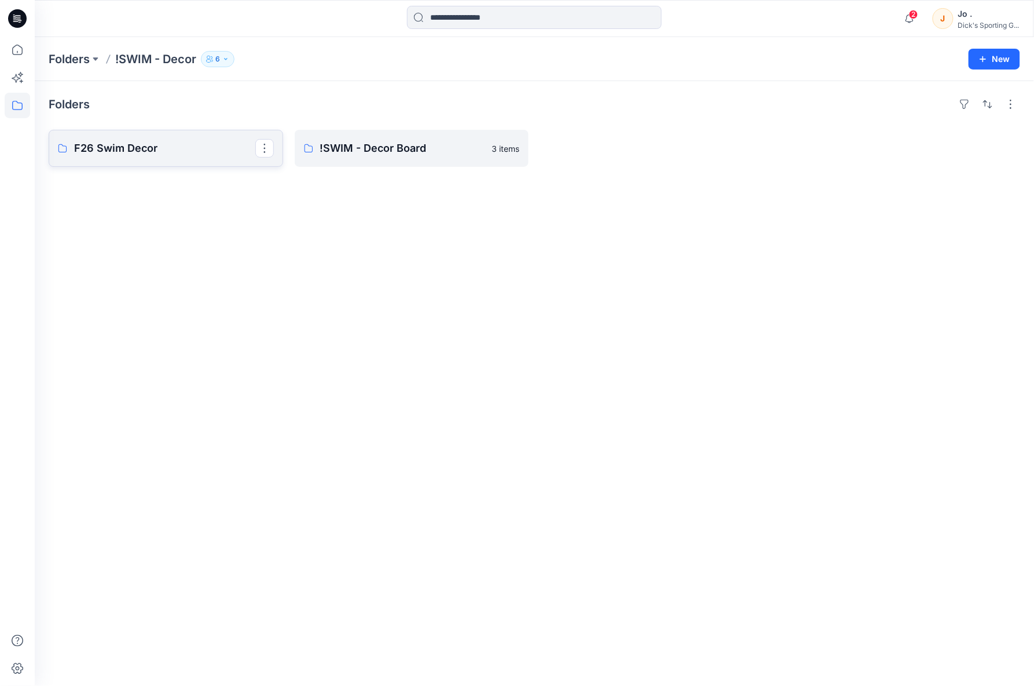
click at [139, 145] on p "F26 Swim Decor" at bounding box center [164, 148] width 181 height 16
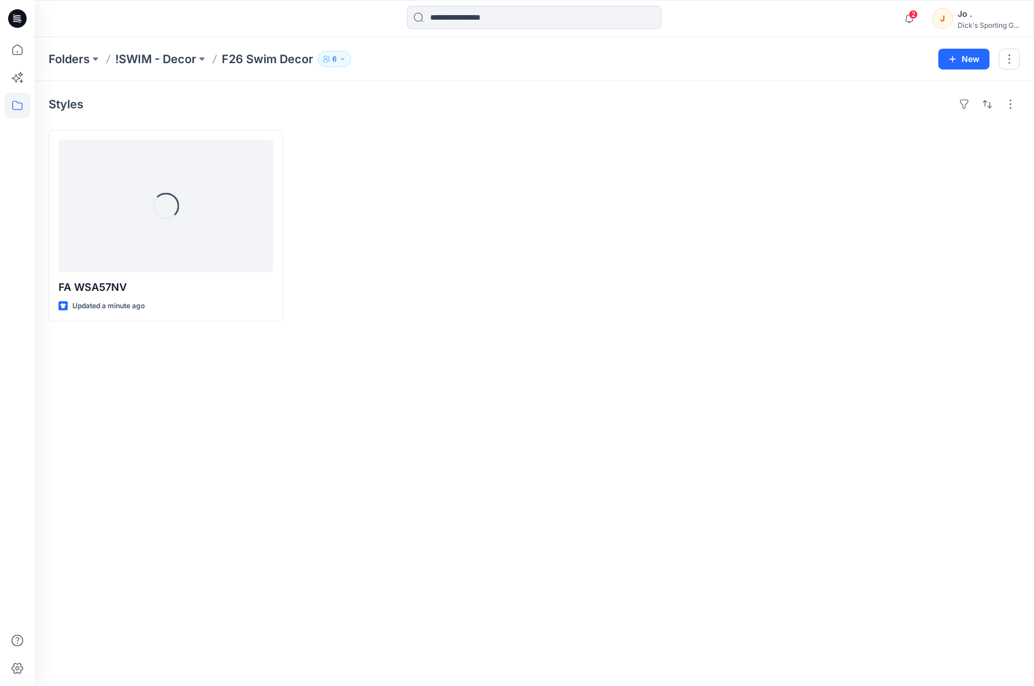
click at [394, 406] on div "Styles Loading... FA WSA57NV Updated a minute ago" at bounding box center [534, 383] width 999 height 605
click at [194, 415] on div "Styles FA WSA57NV Updated a minute ago" at bounding box center [534, 383] width 999 height 605
drag, startPoint x: 155, startPoint y: 440, endPoint x: 164, endPoint y: 229, distance: 211.5
click at [151, 425] on div "Styles FA WSA57NV Updated 2 minutes ago" at bounding box center [534, 383] width 999 height 605
click at [415, 390] on div "Styles FA WSA57NV Updated 2 minutes ago" at bounding box center [534, 383] width 999 height 605
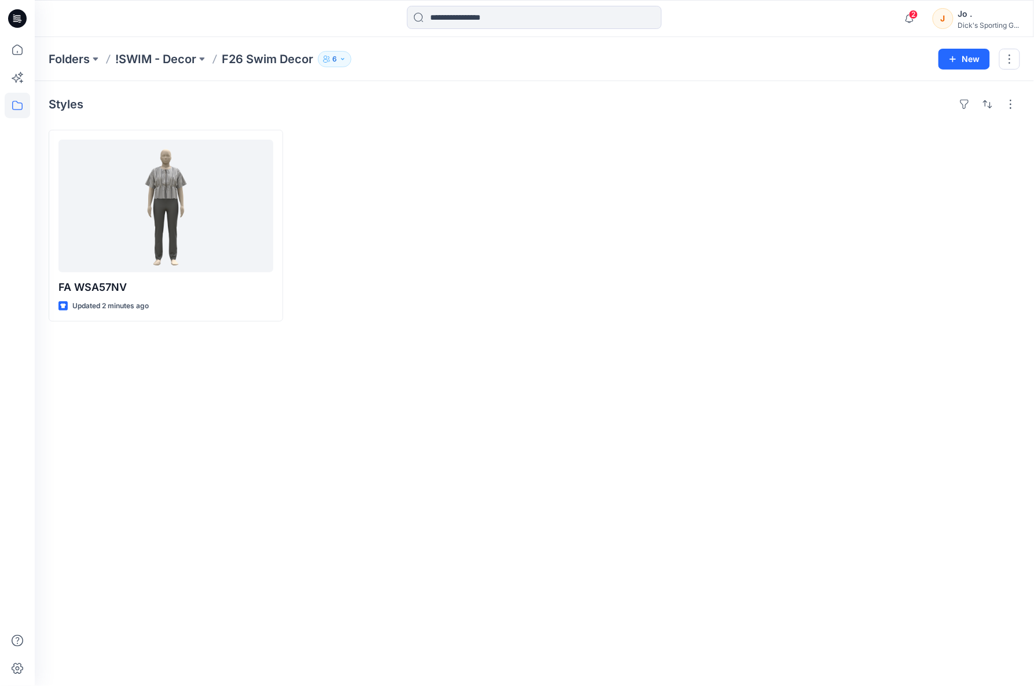
click at [638, 420] on div "Styles FA WSA57NV Updated 2 minutes ago" at bounding box center [534, 383] width 999 height 605
